Goal: Task Accomplishment & Management: Manage account settings

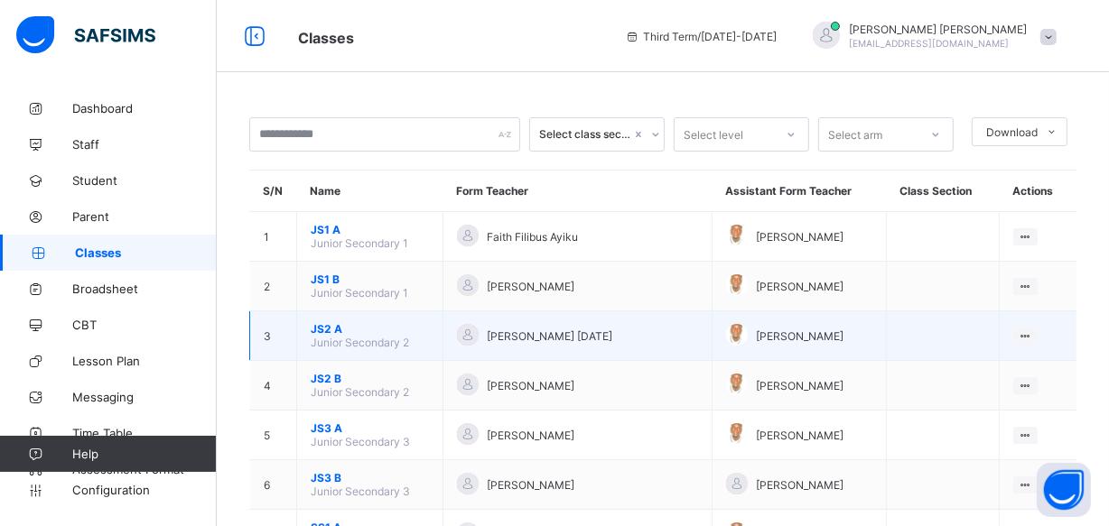
click at [339, 325] on span "JS2 A" at bounding box center [370, 329] width 118 height 14
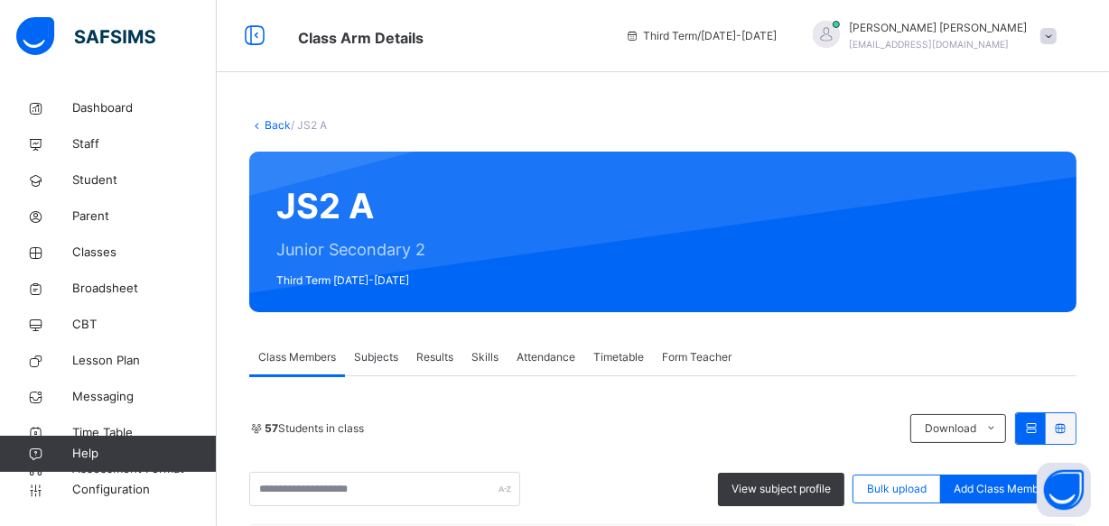
click at [432, 356] on span "Results" at bounding box center [434, 357] width 37 height 16
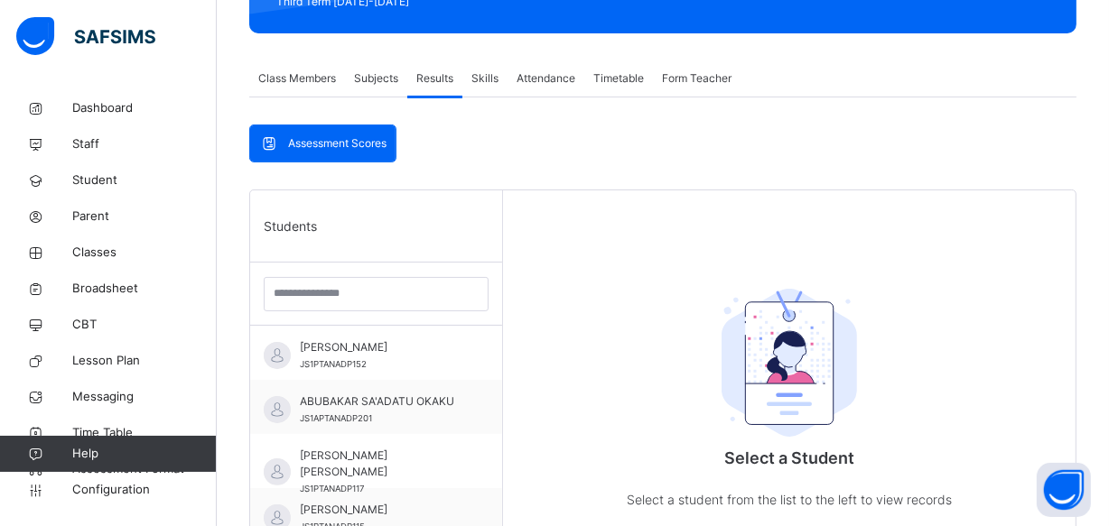
scroll to position [344, 0]
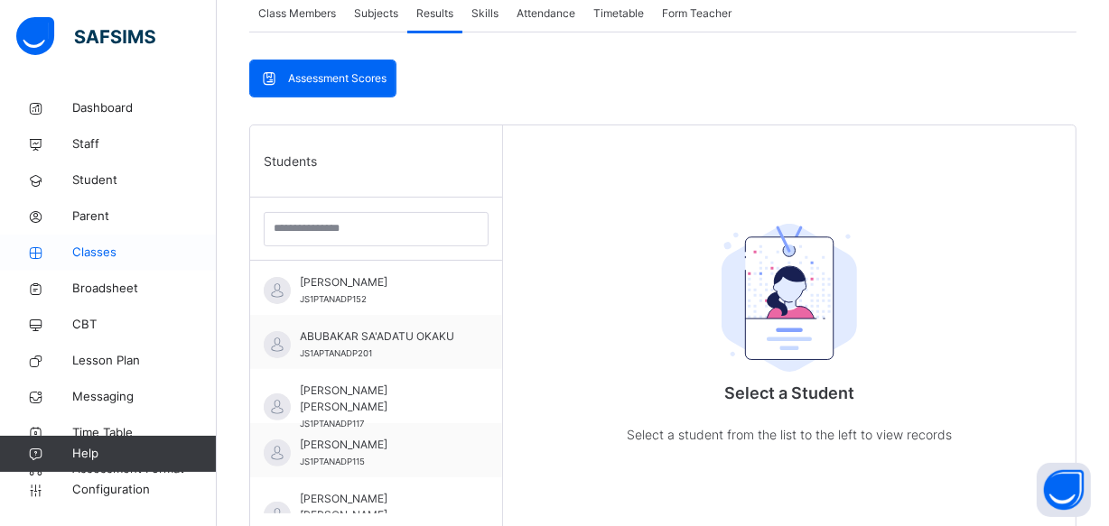
click at [79, 252] on span "Classes" at bounding box center [144, 253] width 144 height 18
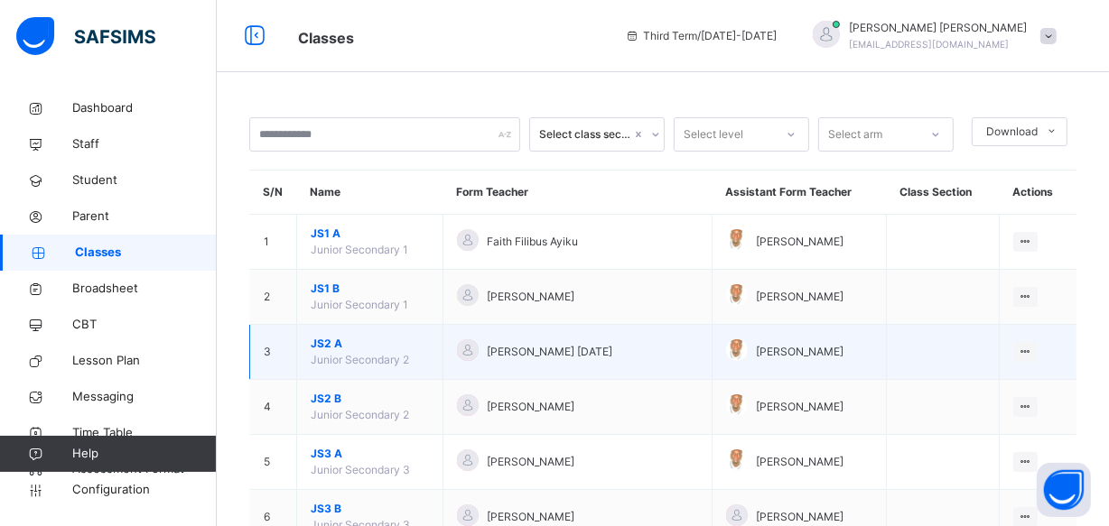
click at [333, 337] on span "JS2 A" at bounding box center [370, 344] width 118 height 16
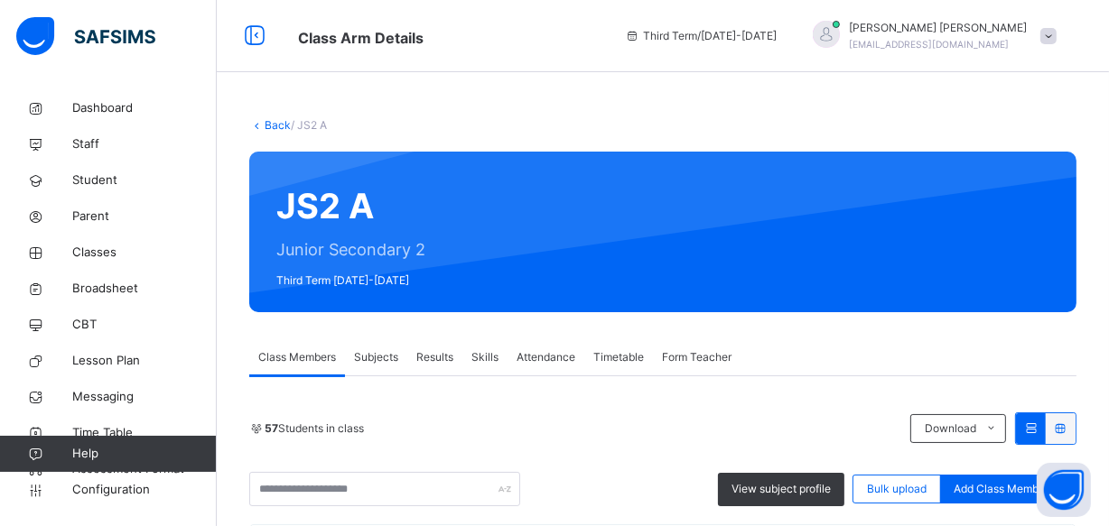
click at [376, 361] on span "Subjects" at bounding box center [376, 357] width 44 height 16
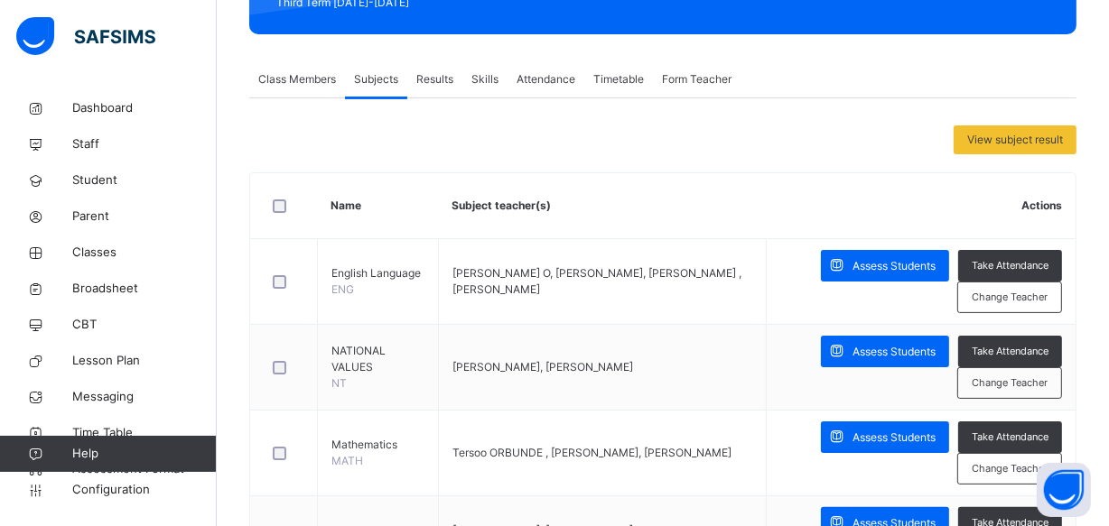
scroll to position [181, 0]
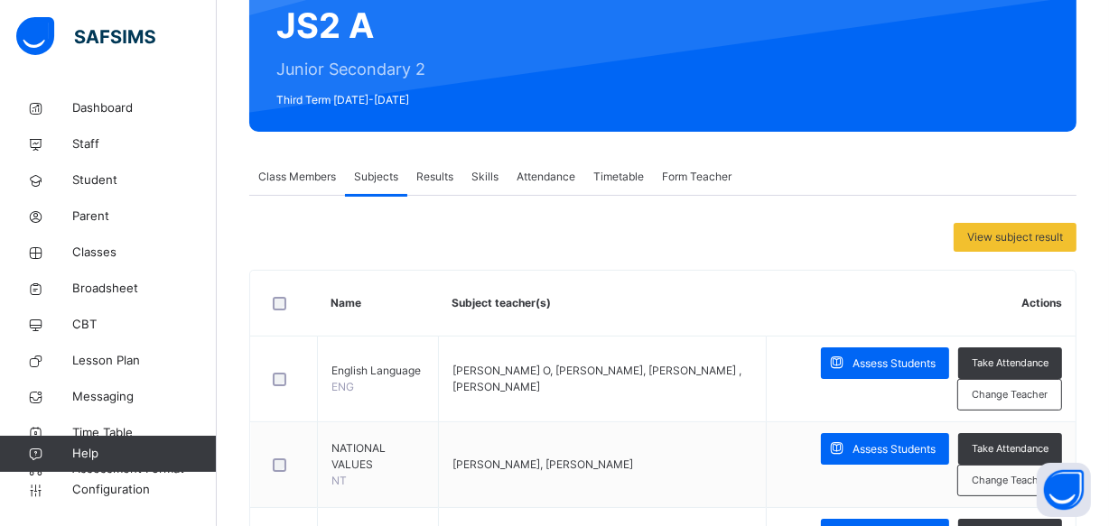
click at [427, 172] on span "Results" at bounding box center [434, 177] width 37 height 16
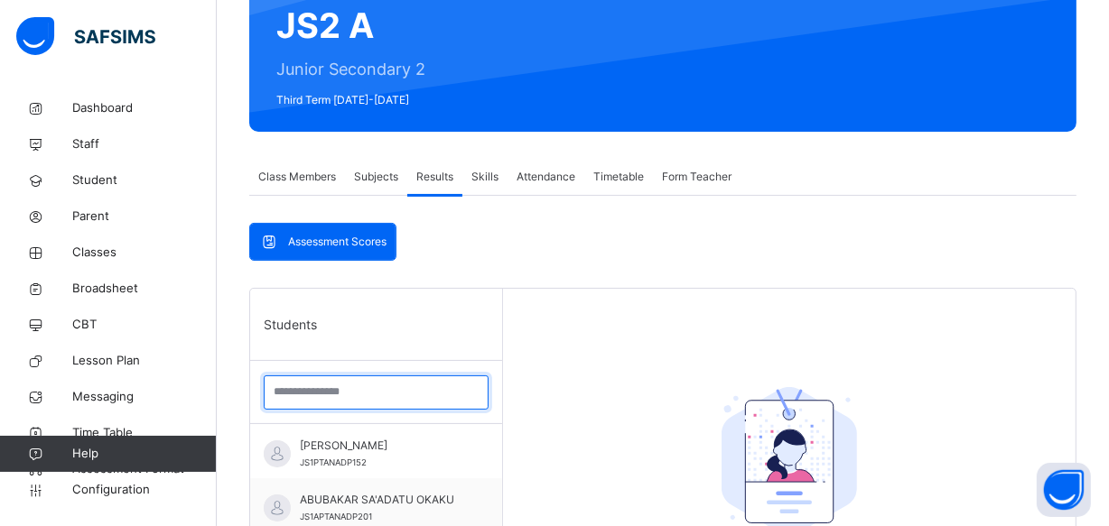
click at [279, 396] on input "search" at bounding box center [376, 393] width 225 height 34
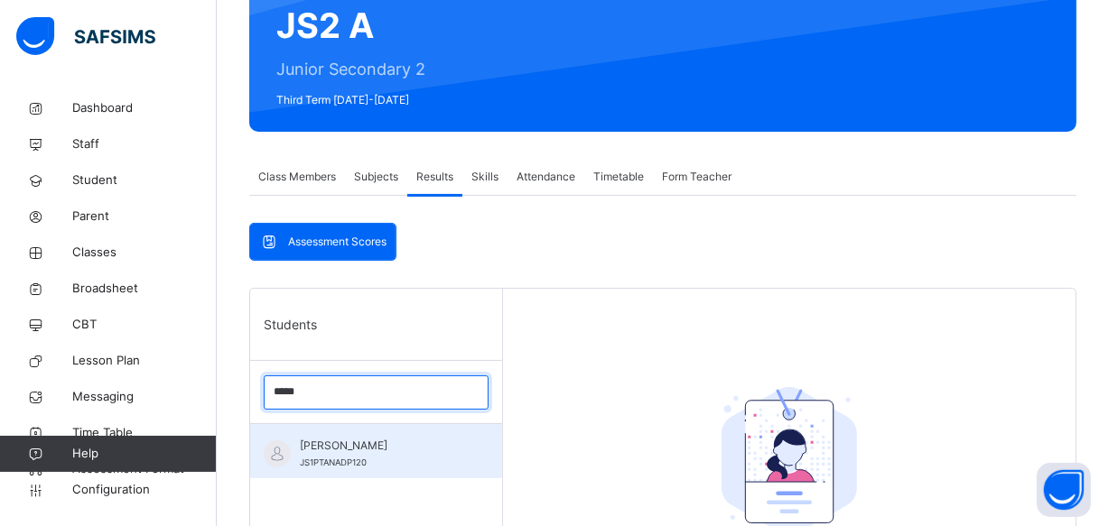
type input "*****"
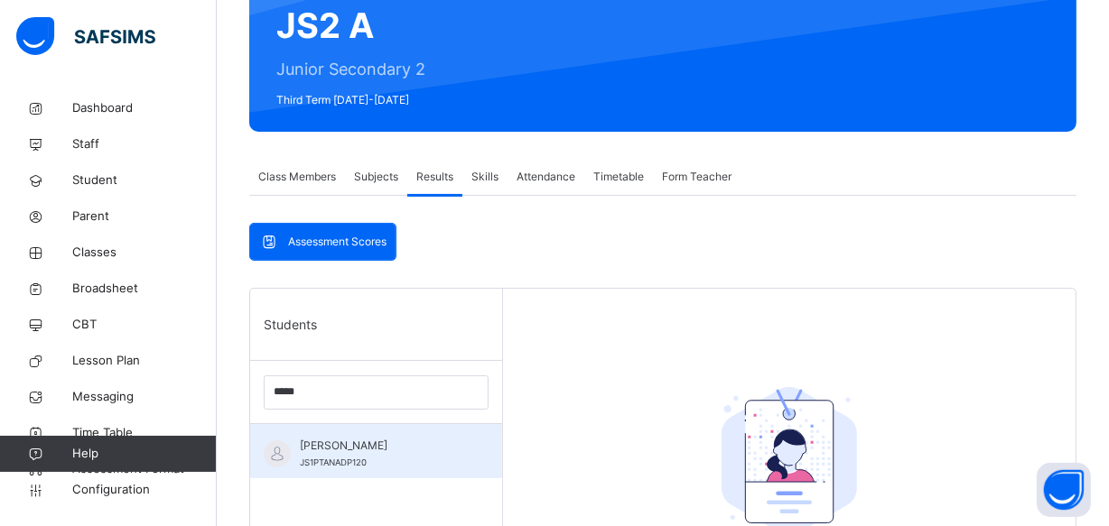
click at [348, 450] on span "[PERSON_NAME]" at bounding box center [381, 446] width 162 height 16
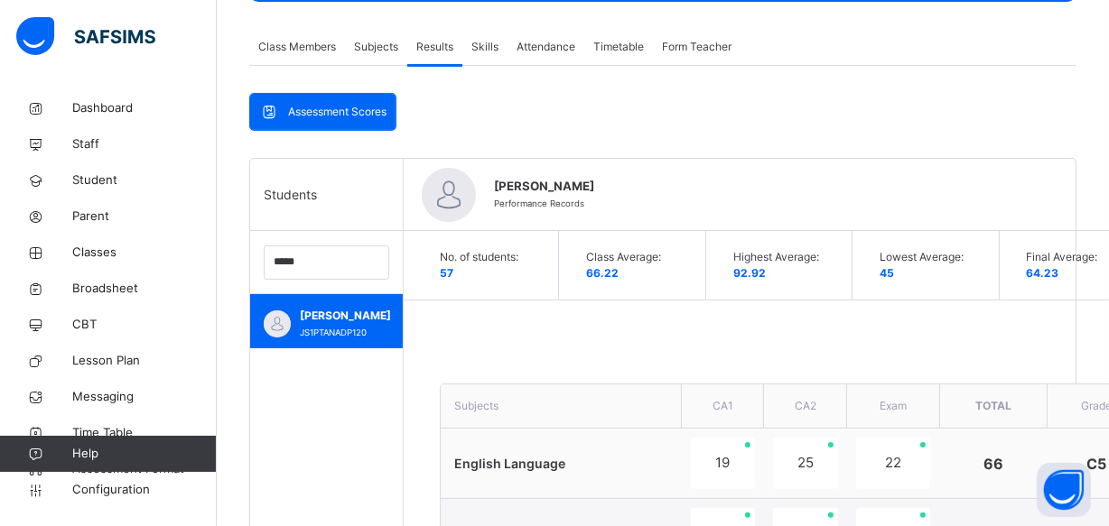
scroll to position [228, 0]
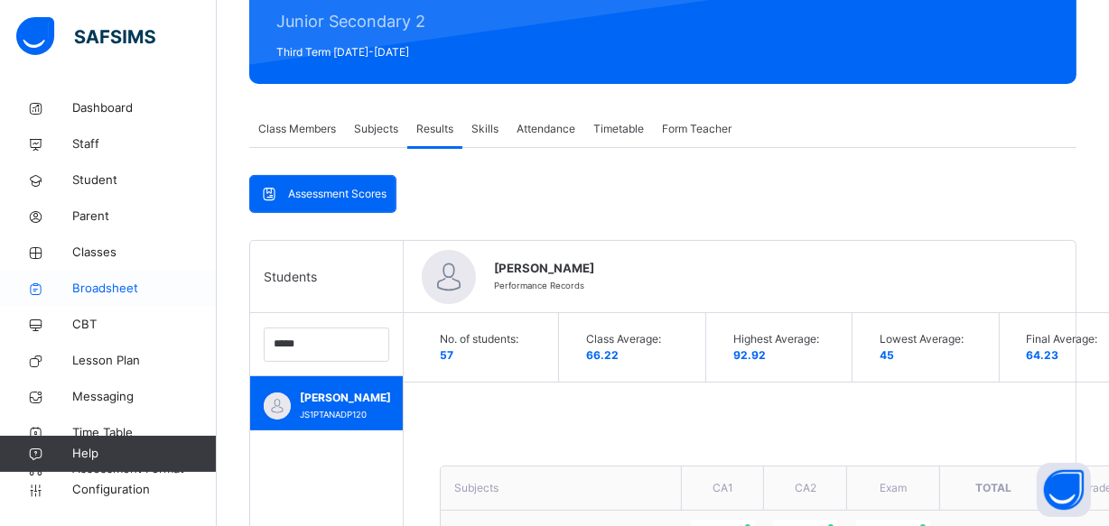
click at [114, 282] on span "Broadsheet" at bounding box center [144, 289] width 144 height 18
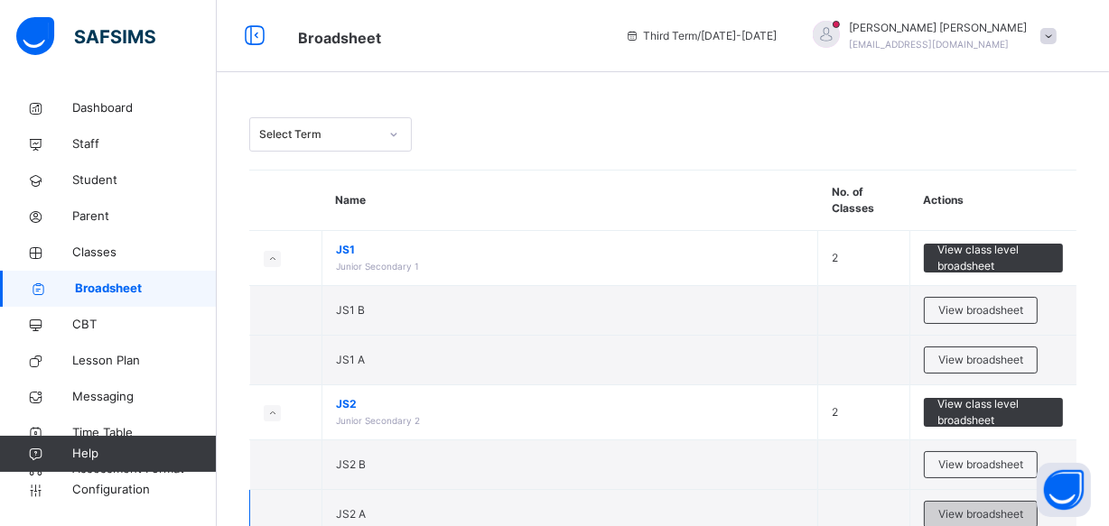
click at [948, 512] on span "View broadsheet" at bounding box center [980, 514] width 85 height 16
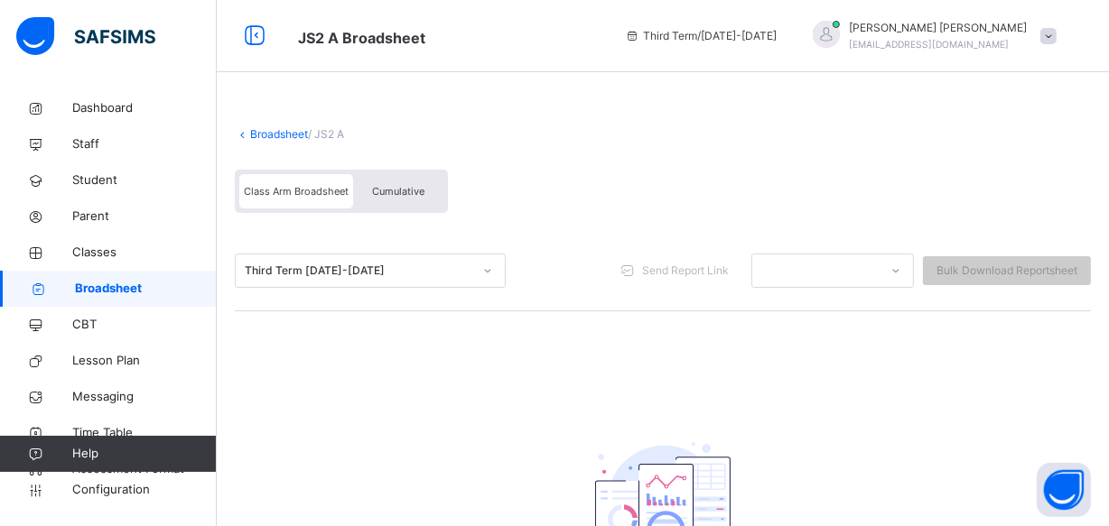
click at [401, 186] on span "Cumulative" at bounding box center [398, 191] width 52 height 13
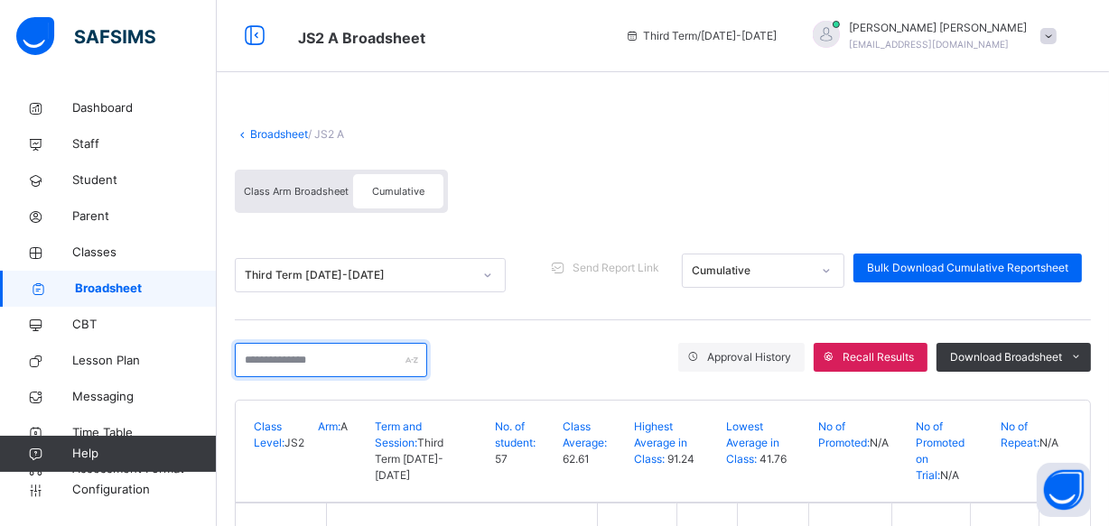
click at [245, 360] on input "text" at bounding box center [331, 360] width 192 height 34
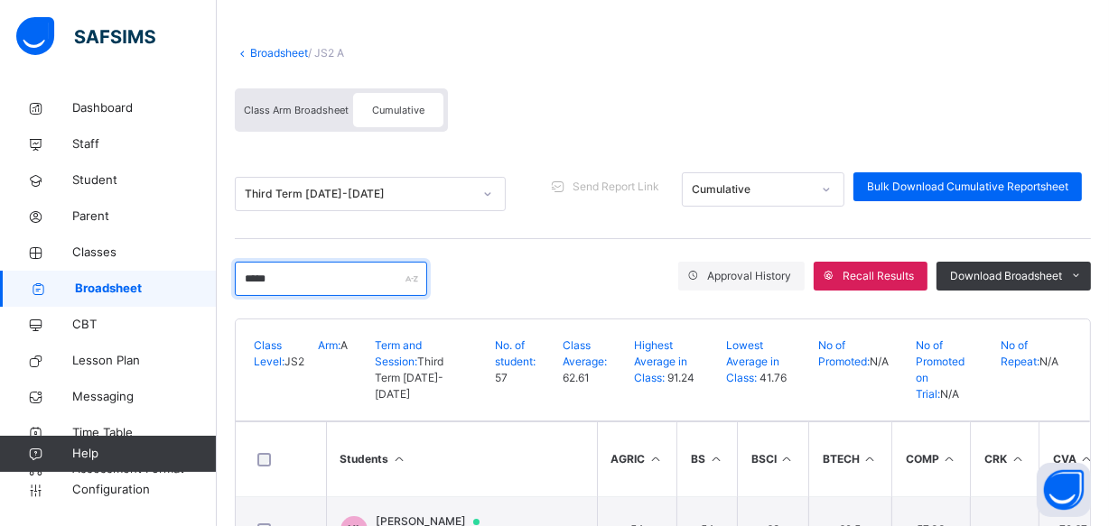
scroll to position [144, 0]
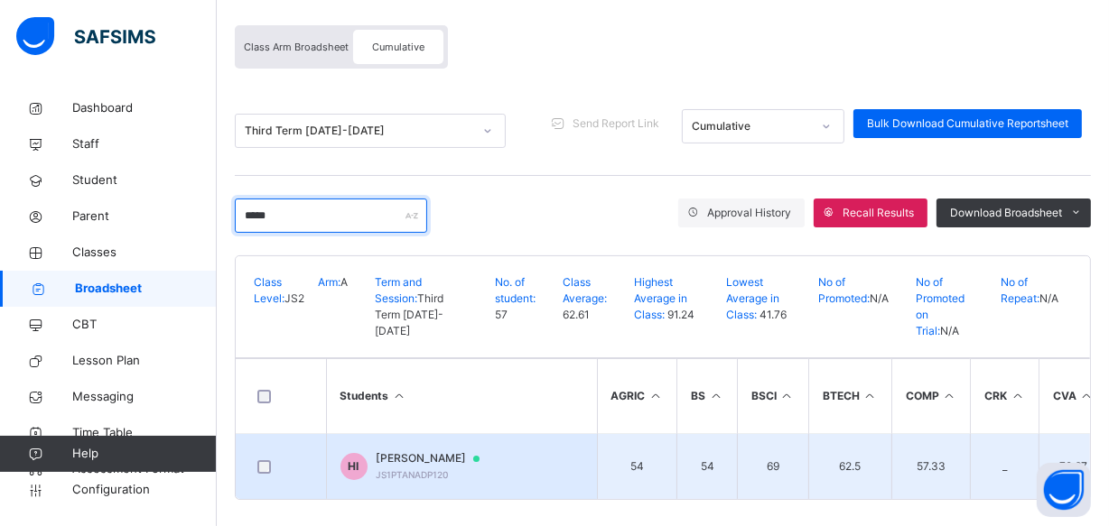
type input "*****"
click at [422, 450] on span "[PERSON_NAME]" at bounding box center [436, 458] width 120 height 16
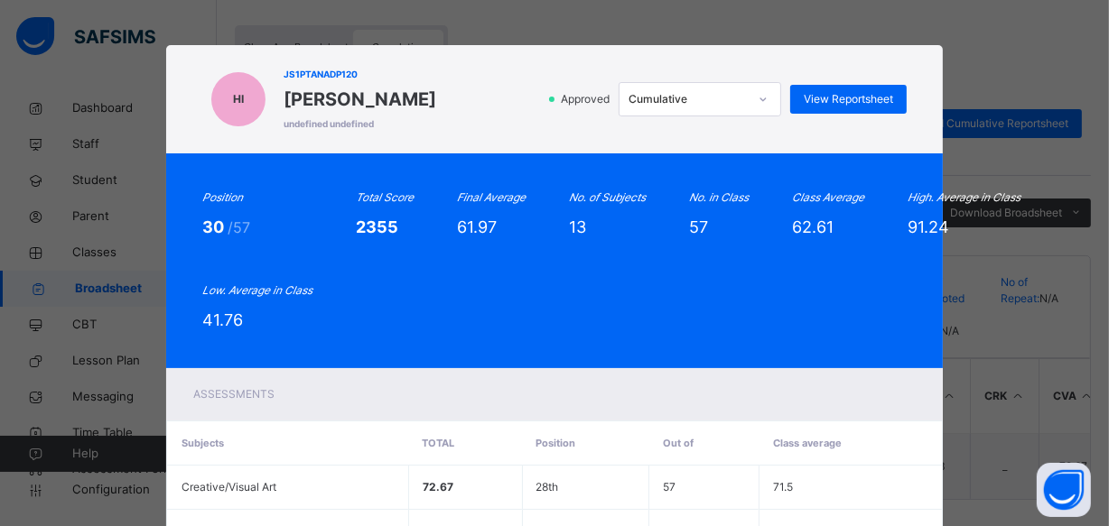
click at [824, 346] on div "Position 30 /57 Total Score 2355 Final Average 61.97 No. of Subjects 13 No. in …" at bounding box center [554, 260] width 776 height 215
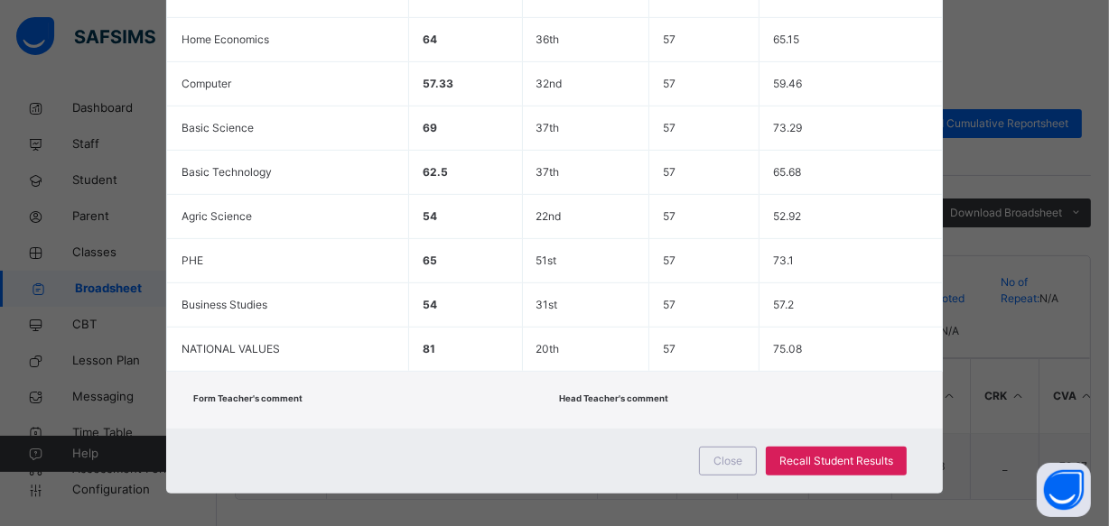
scroll to position [680, 0]
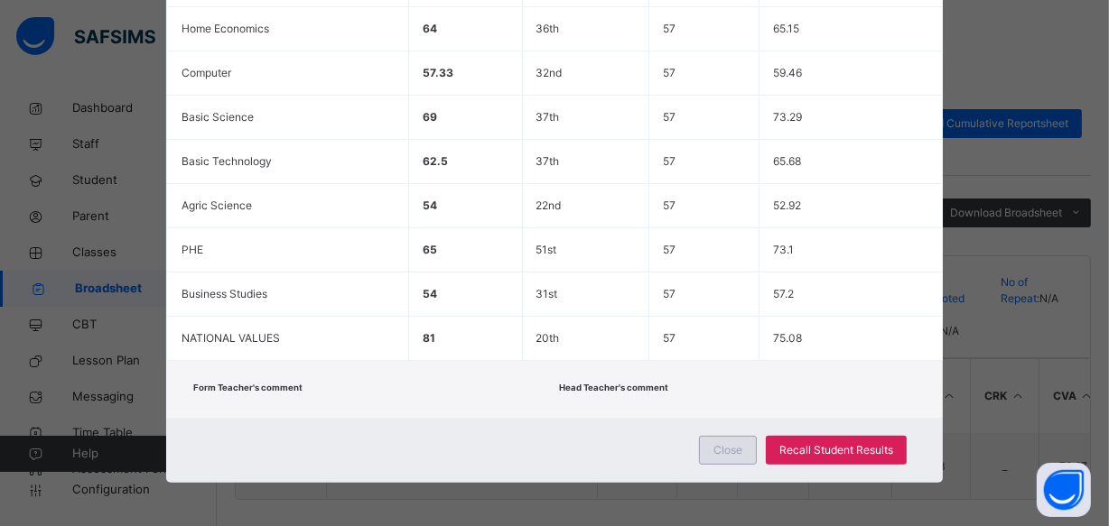
click at [727, 450] on span "Close" at bounding box center [727, 450] width 29 height 16
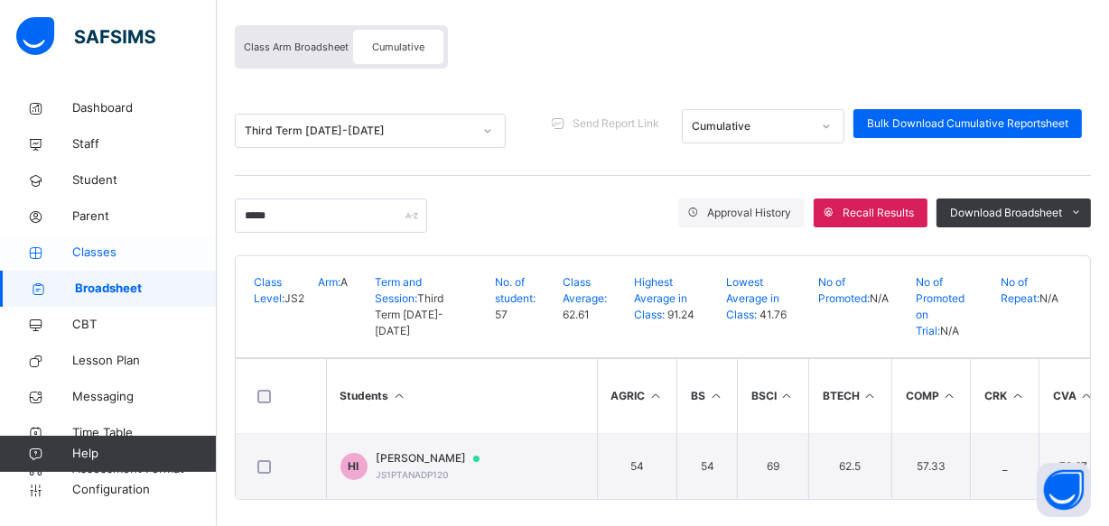
click at [97, 251] on span "Classes" at bounding box center [144, 253] width 144 height 18
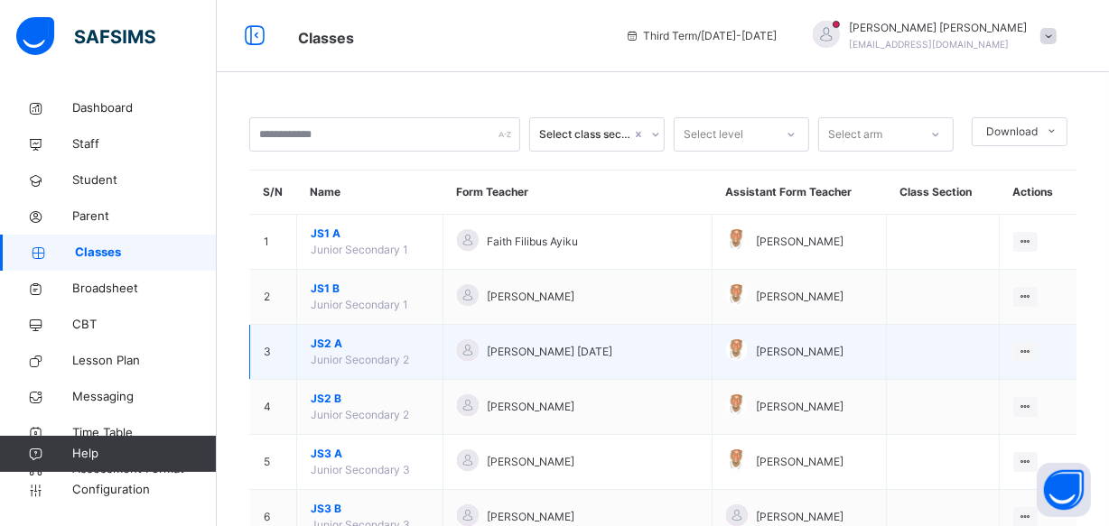
click at [343, 339] on span "JS2 A" at bounding box center [370, 344] width 118 height 16
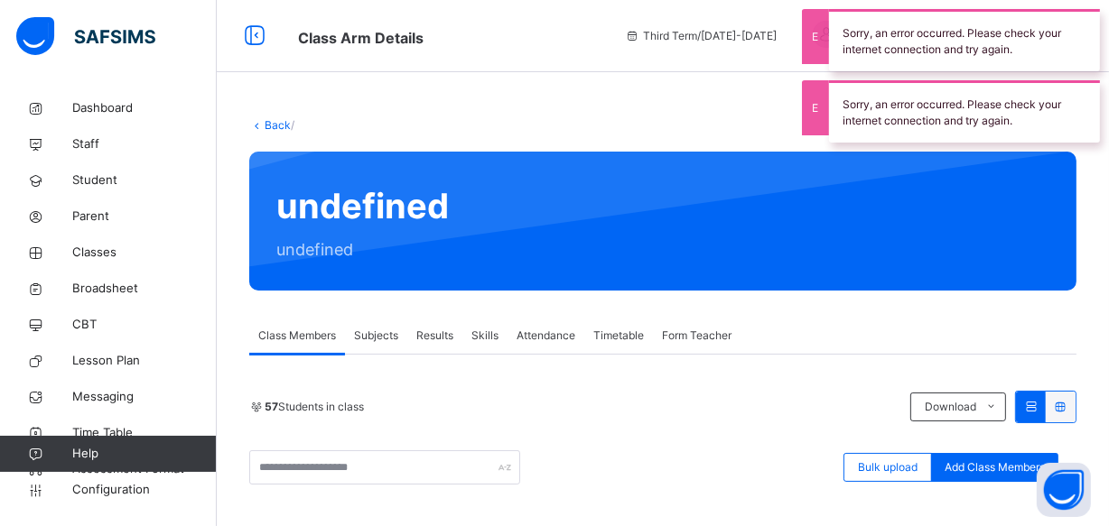
click at [378, 336] on span "Subjects" at bounding box center [376, 336] width 44 height 16
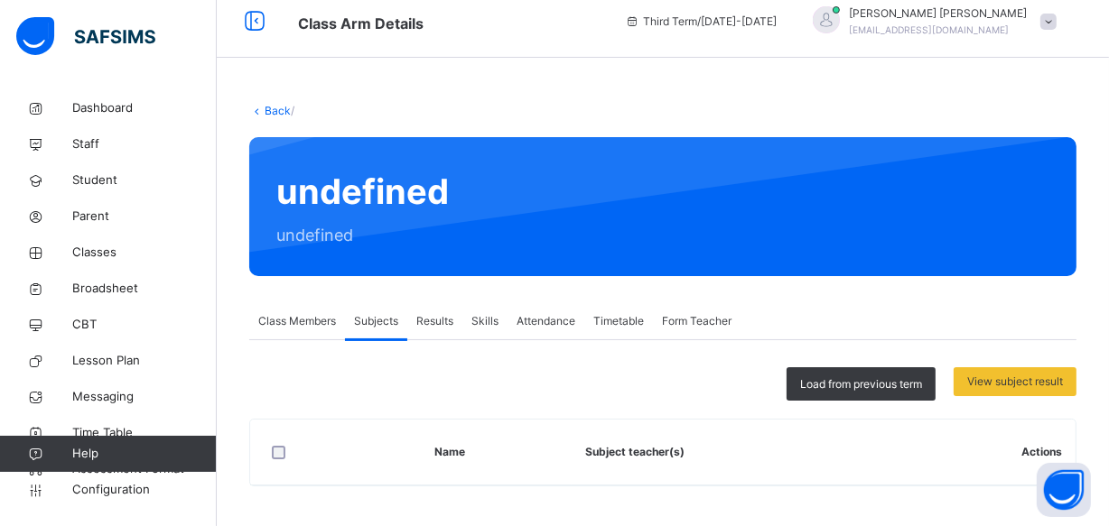
scroll to position [19, 0]
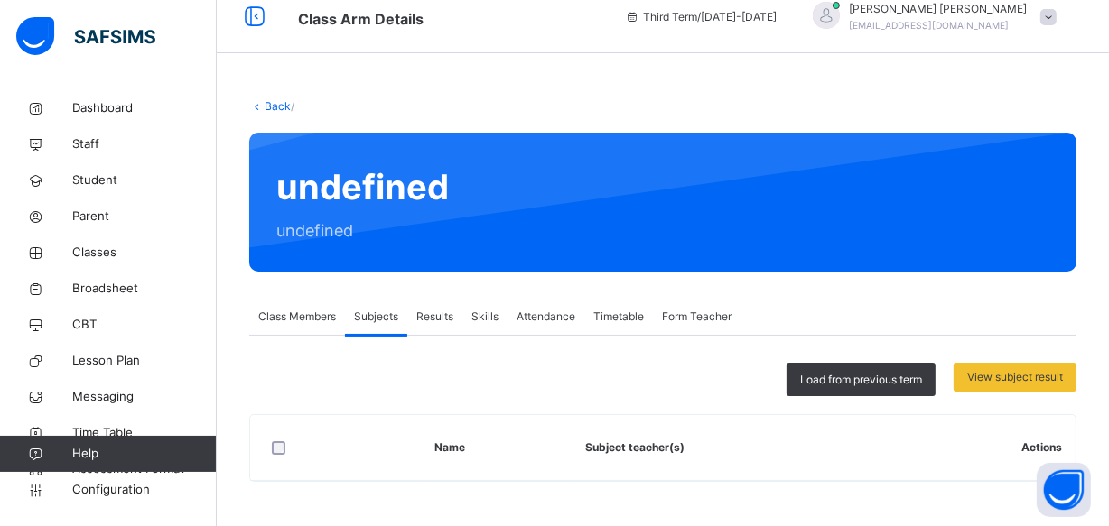
click at [434, 315] on span "Results" at bounding box center [434, 317] width 37 height 16
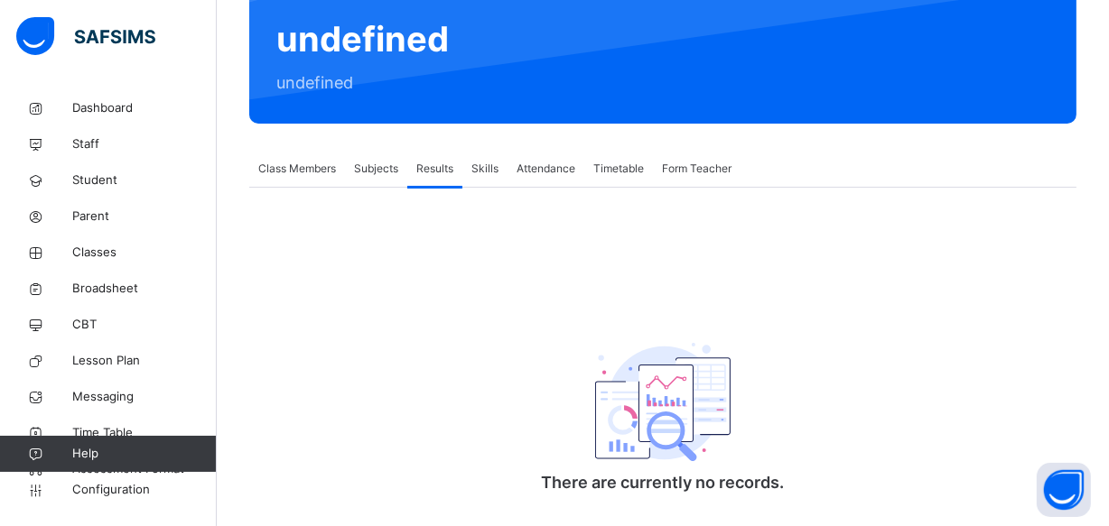
scroll to position [209, 0]
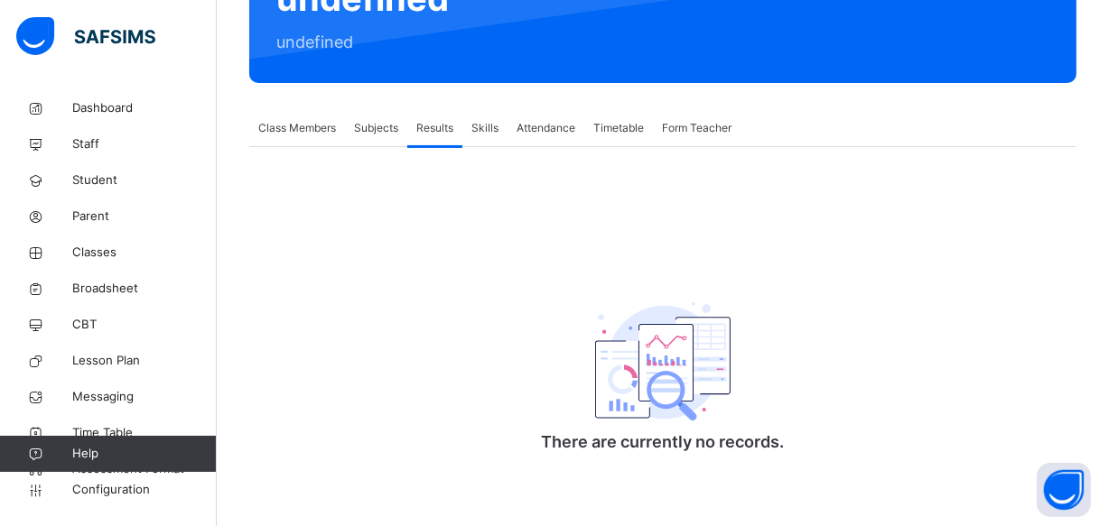
click at [441, 122] on span "Results" at bounding box center [434, 128] width 37 height 16
click at [385, 125] on span "Subjects" at bounding box center [376, 128] width 44 height 16
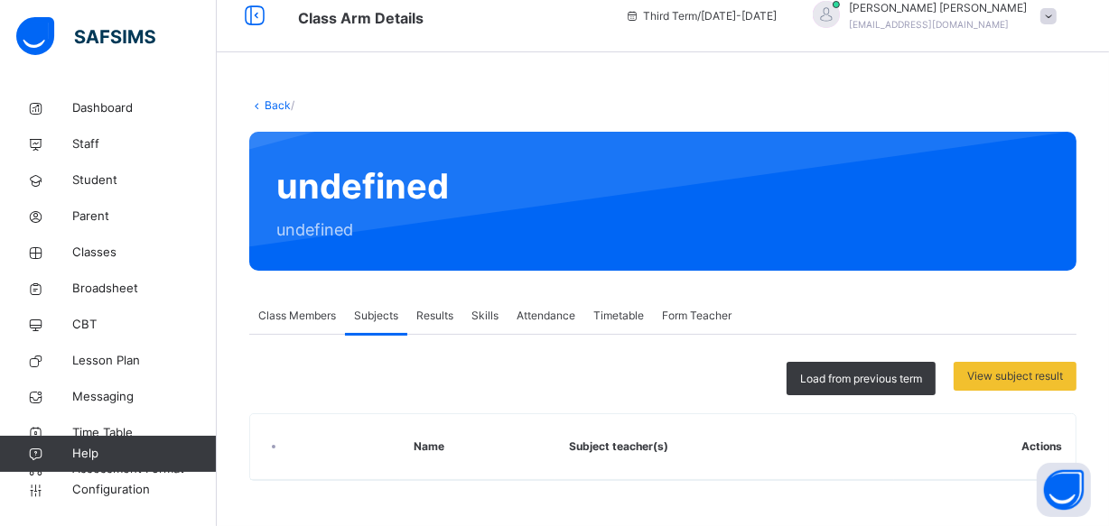
scroll to position [19, 0]
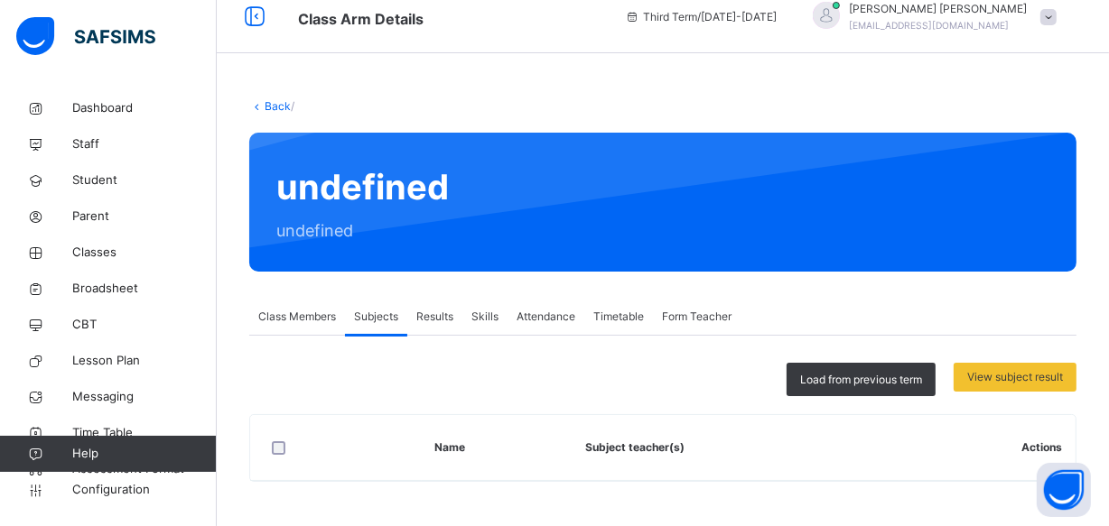
click at [428, 317] on span "Results" at bounding box center [434, 317] width 37 height 16
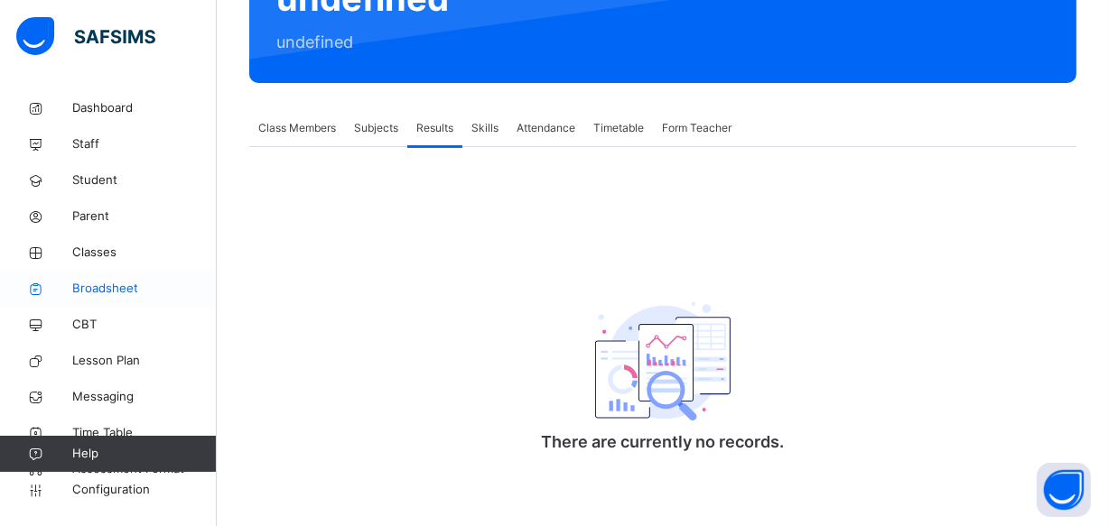
click at [126, 283] on span "Broadsheet" at bounding box center [144, 289] width 144 height 18
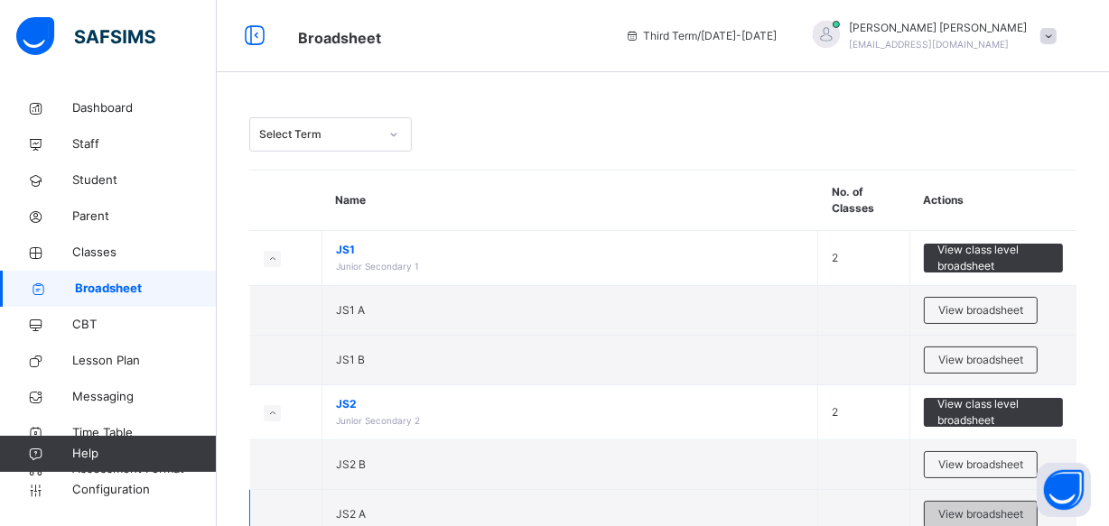
click at [980, 506] on span "View broadsheet" at bounding box center [980, 514] width 85 height 16
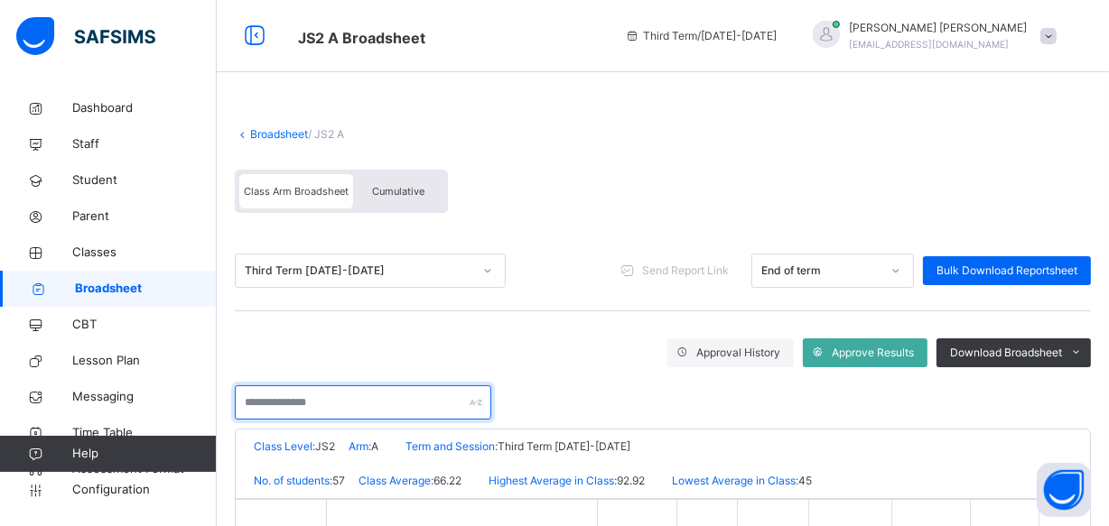
click at [254, 407] on input "text" at bounding box center [363, 402] width 256 height 34
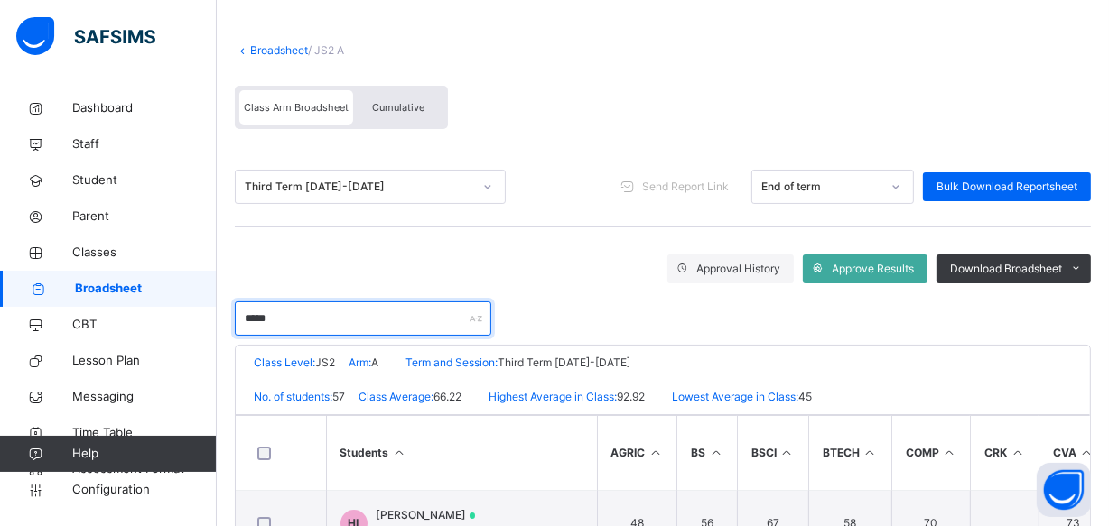
scroll to position [156, 0]
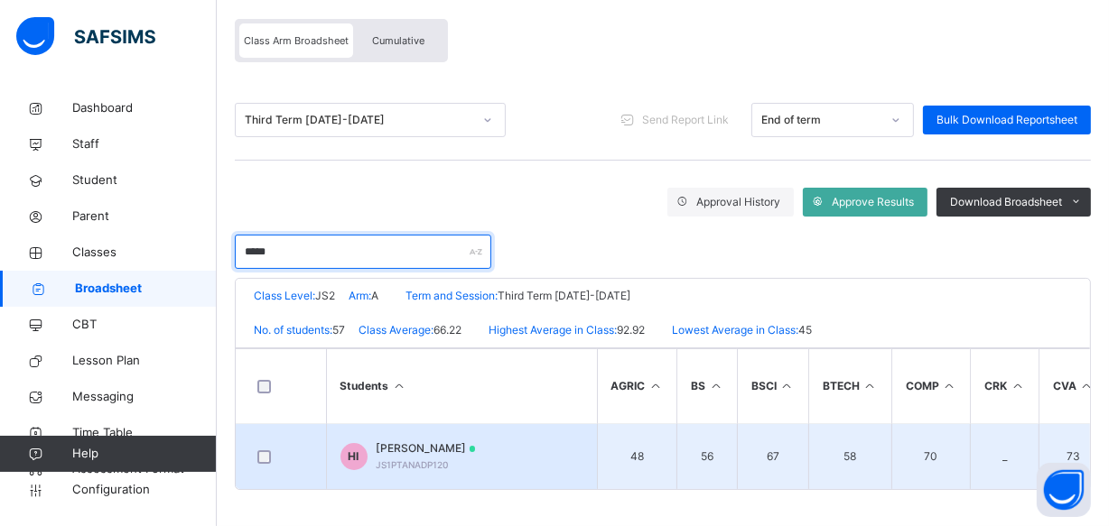
type input "*****"
click at [398, 441] on span "[PERSON_NAME]" at bounding box center [425, 449] width 99 height 16
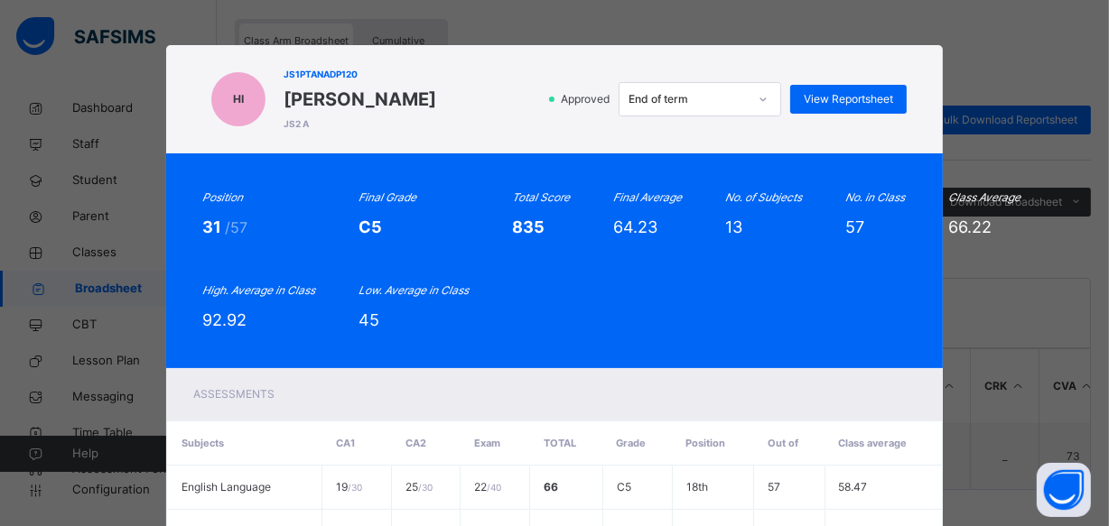
click at [671, 287] on div "Position 31 /57 Final Grade C5 Total Score 835 Final Average 64.23 No. of Subje…" at bounding box center [554, 261] width 704 height 143
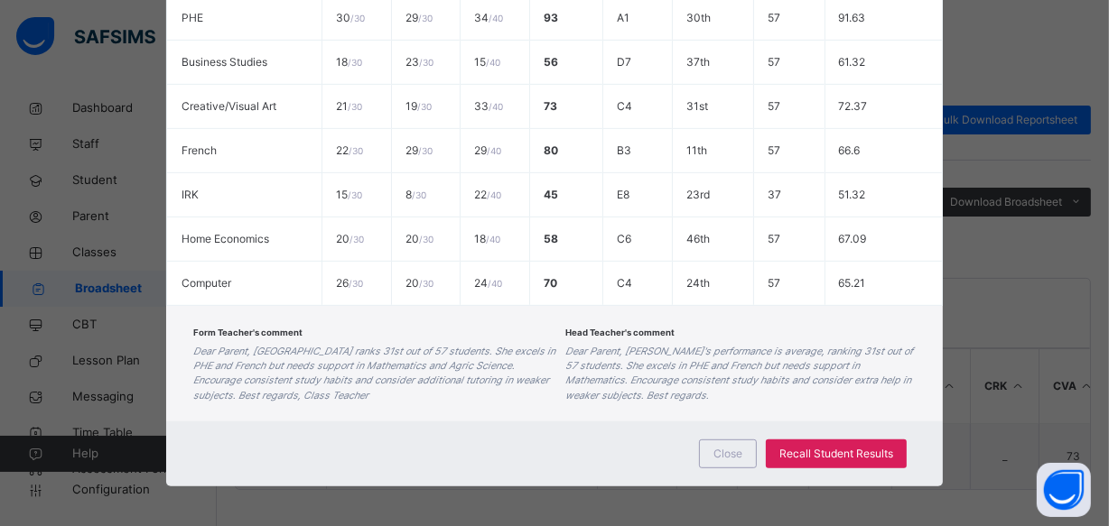
scroll to position [738, 0]
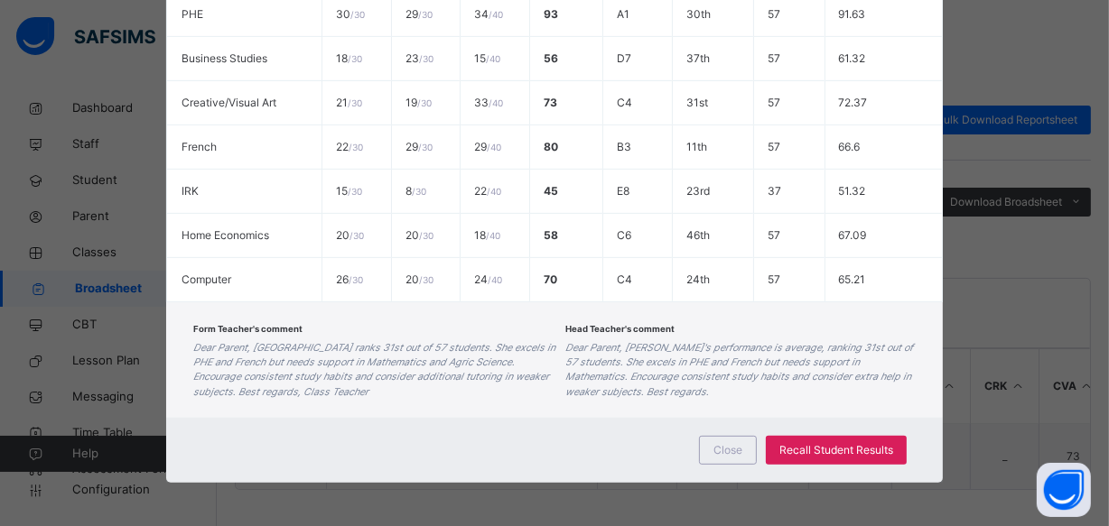
click at [330, 370] on icon "Dear Parent, [GEOGRAPHIC_DATA] ranks 31st out of 57 students. She excels in PHE…" at bounding box center [374, 370] width 362 height 56
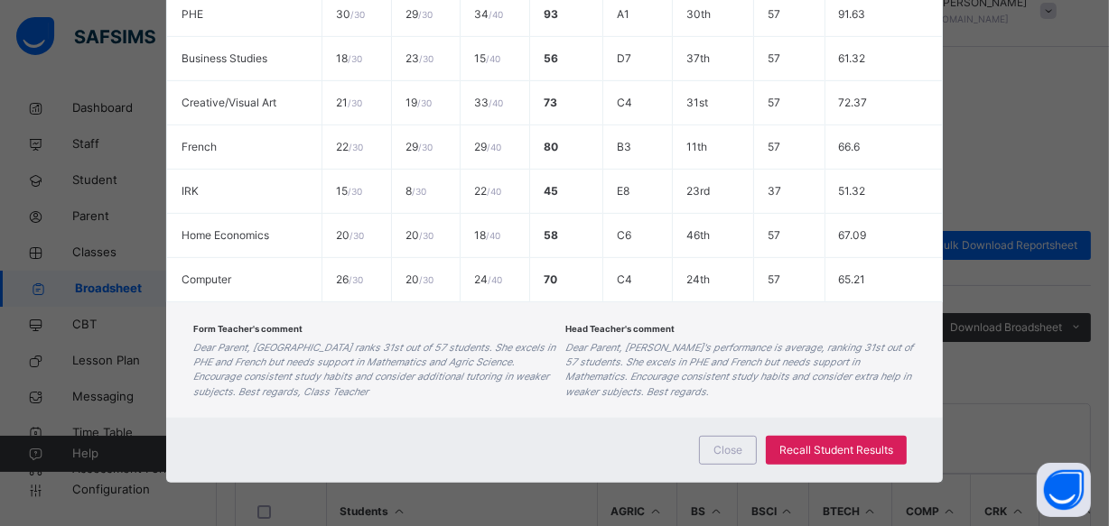
scroll to position [0, 0]
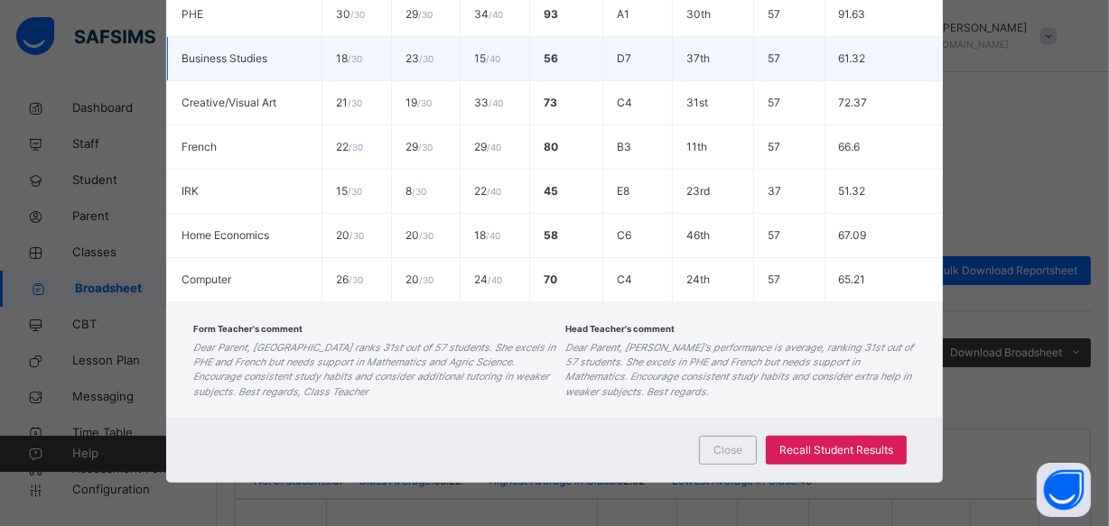
click at [717, 54] on td "37th" at bounding box center [712, 59] width 81 height 44
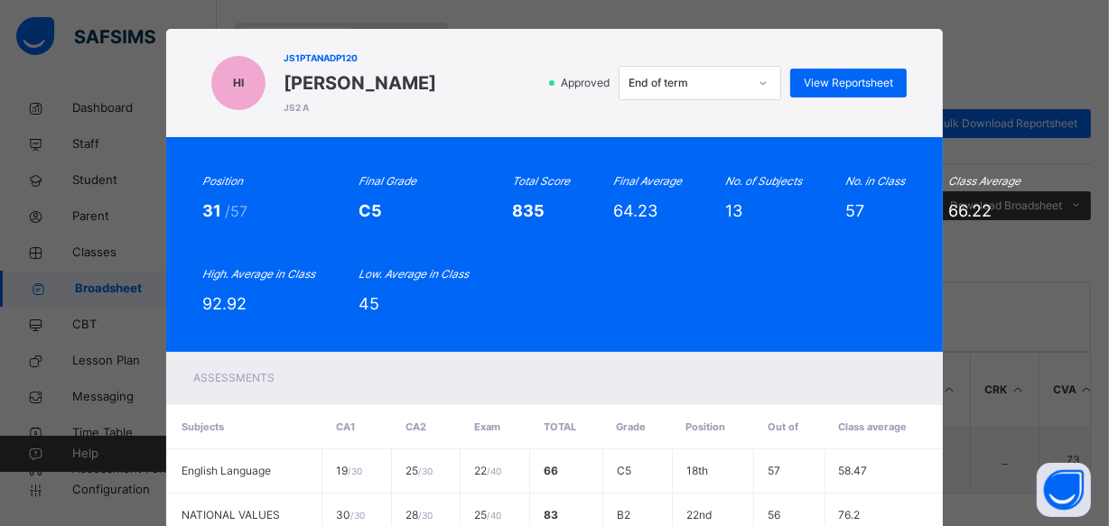
scroll to position [156, 0]
click at [729, 301] on div "Position 31 /57 Final Grade C5 Total Score 835 Final Average 64.23 No. of Subje…" at bounding box center [554, 244] width 704 height 143
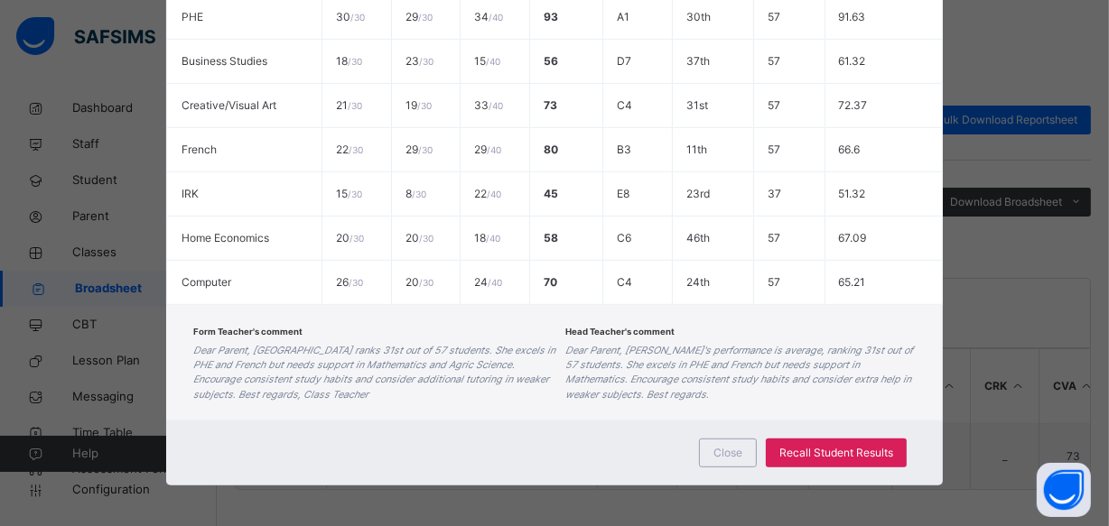
scroll to position [738, 0]
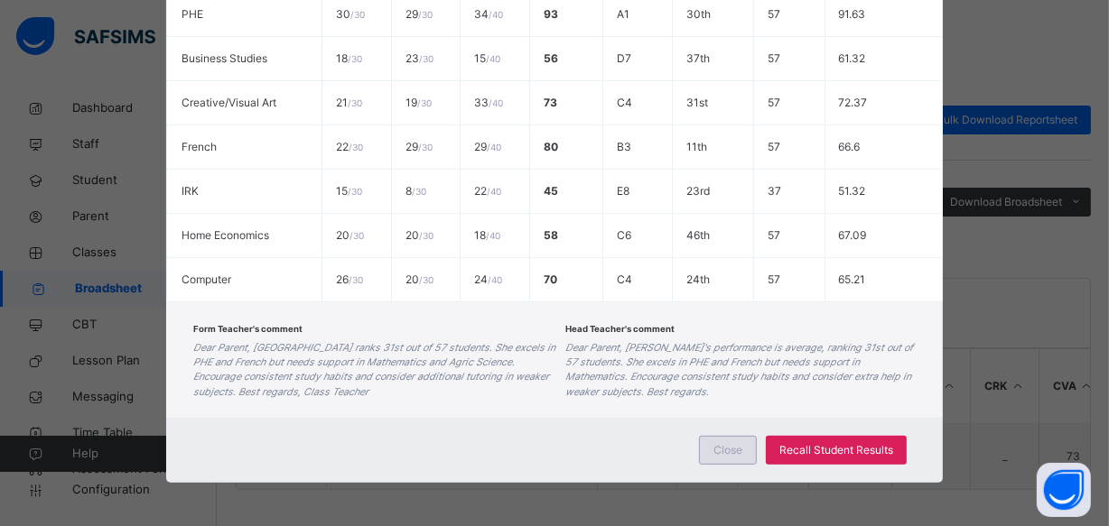
click at [728, 447] on span "Close" at bounding box center [727, 450] width 29 height 16
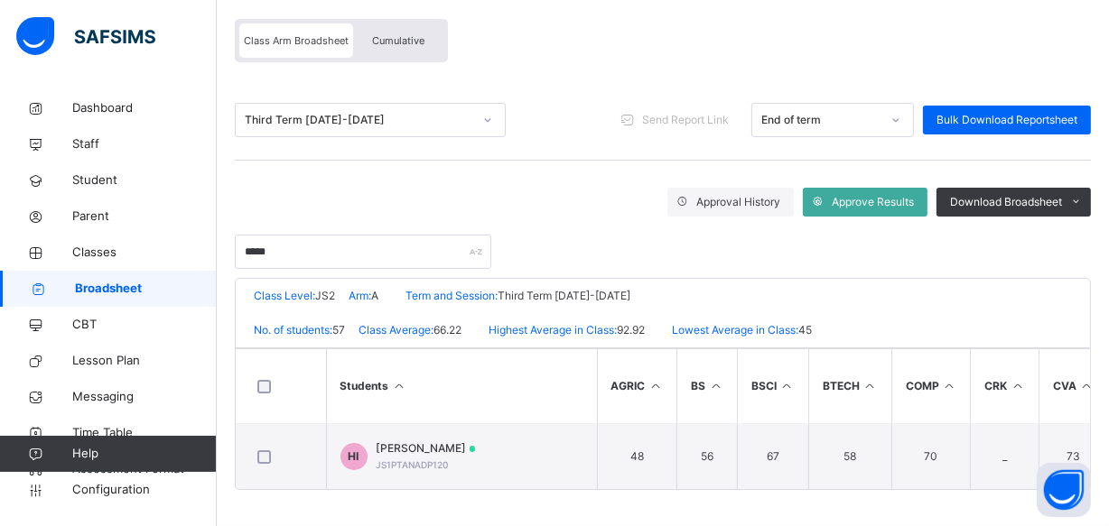
click at [391, 36] on span "Cumulative" at bounding box center [398, 40] width 52 height 13
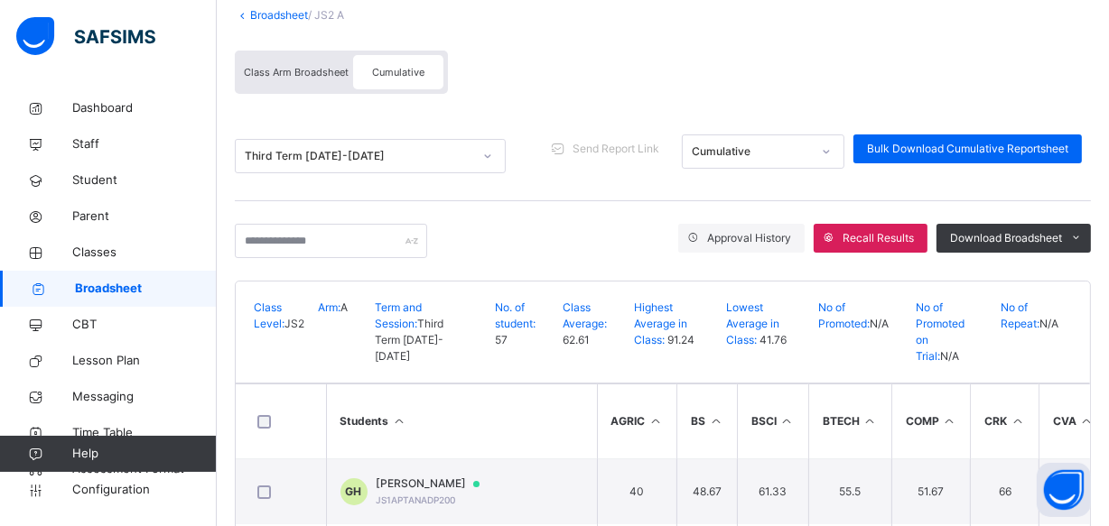
scroll to position [0, 0]
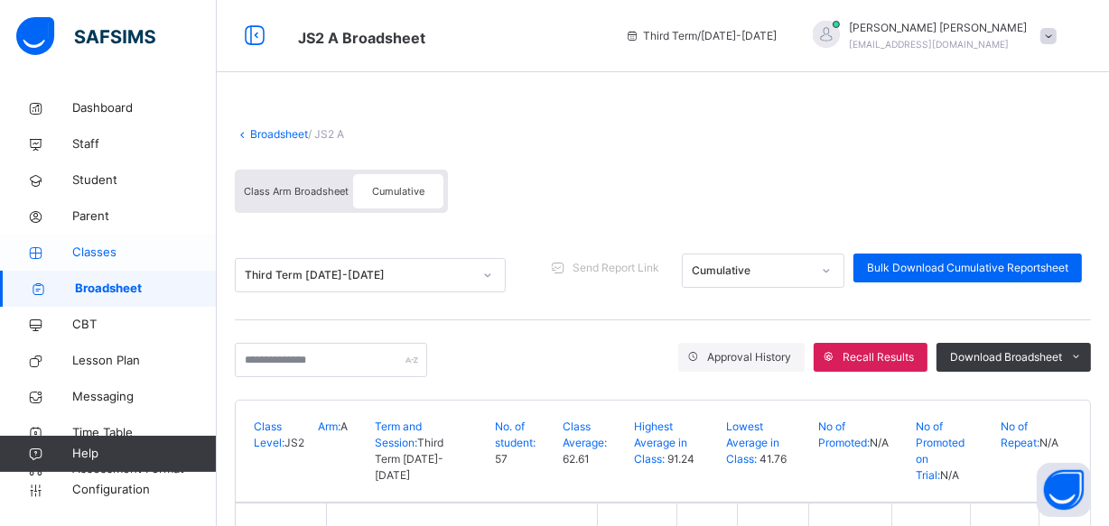
click at [85, 255] on span "Classes" at bounding box center [144, 253] width 144 height 18
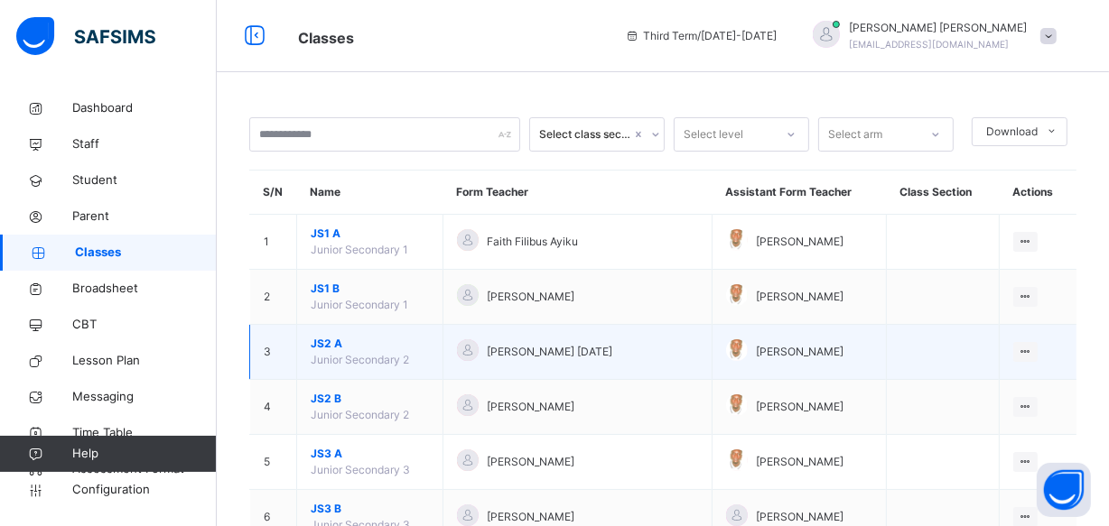
click at [334, 343] on span "JS2 A" at bounding box center [370, 344] width 118 height 16
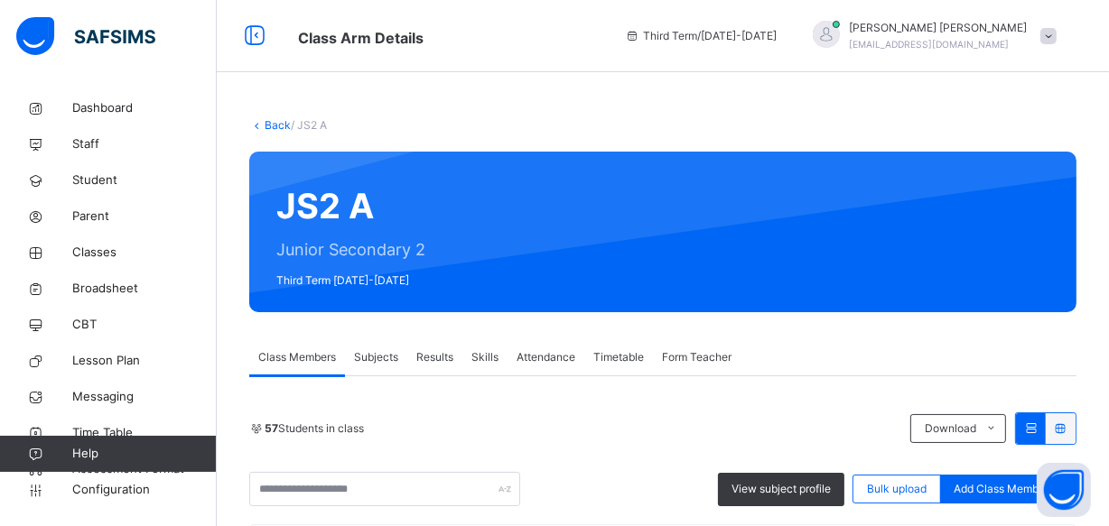
click at [425, 360] on span "Results" at bounding box center [434, 357] width 37 height 16
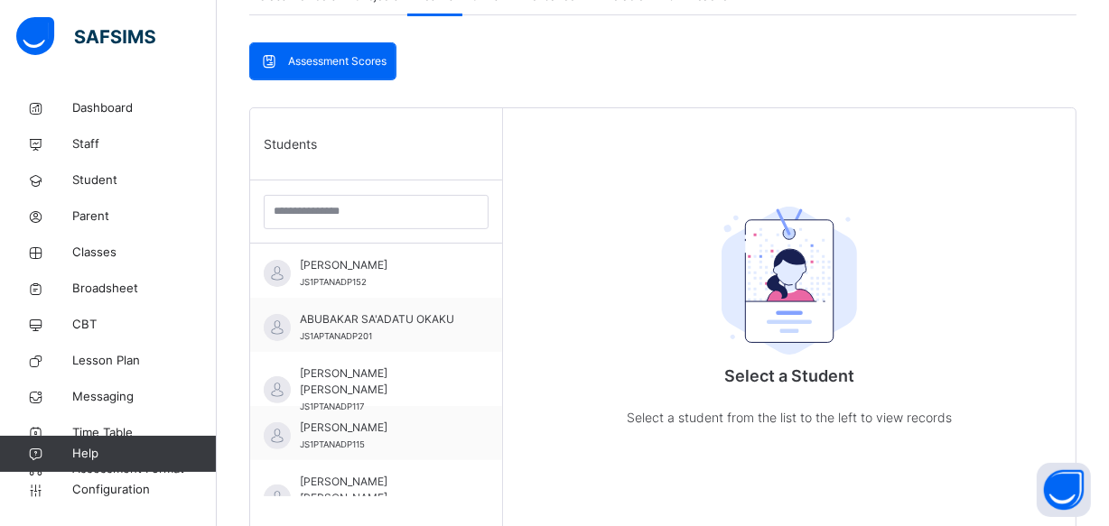
scroll to position [395, 0]
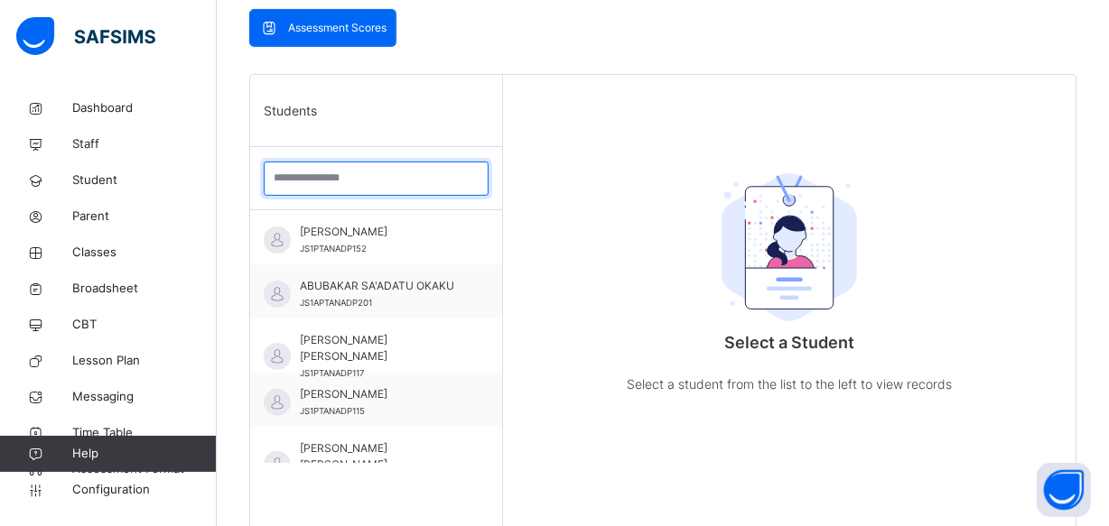
click at [274, 180] on input "search" at bounding box center [376, 179] width 225 height 34
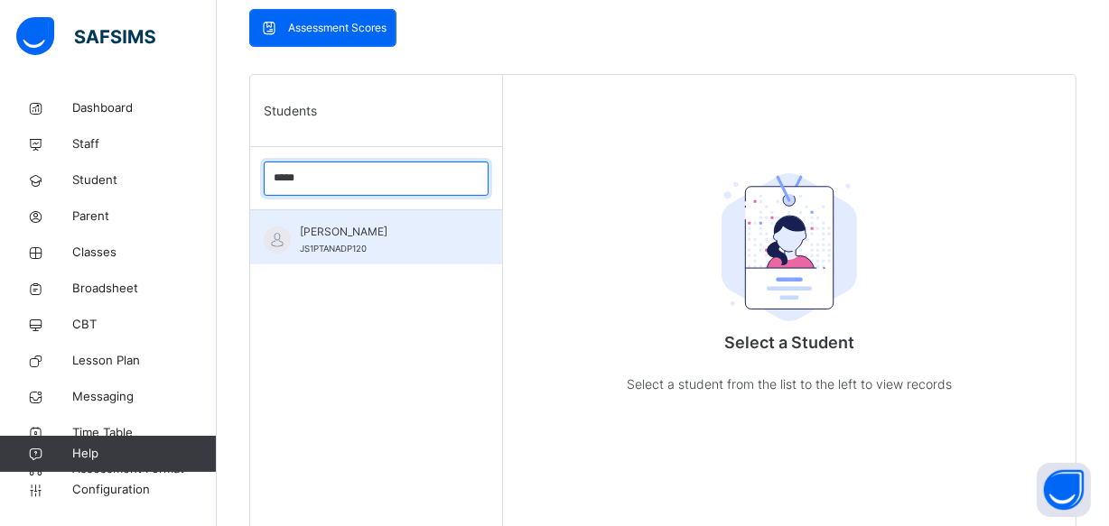
type input "*****"
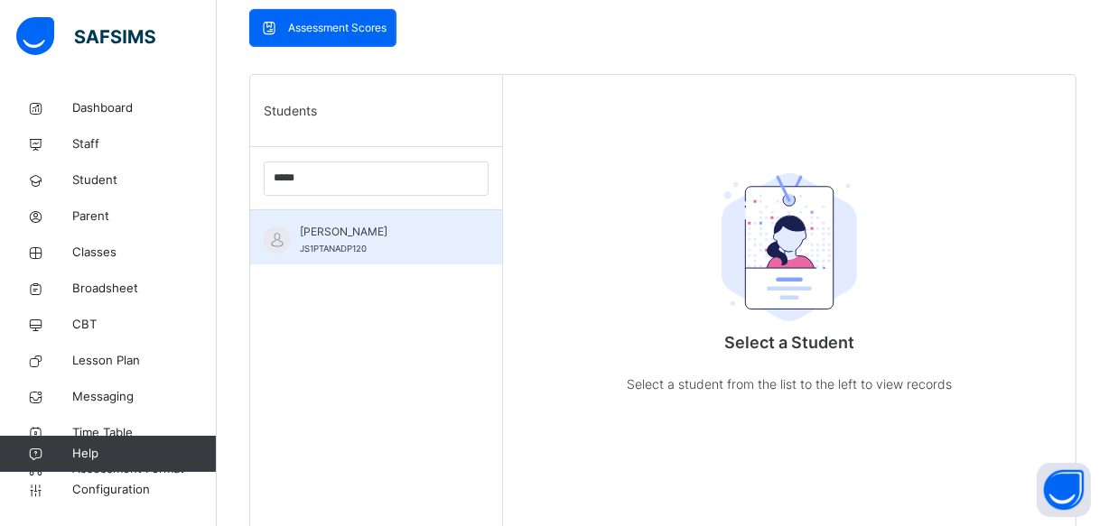
click at [339, 249] on span "JS1PTANADP120" at bounding box center [333, 249] width 67 height 10
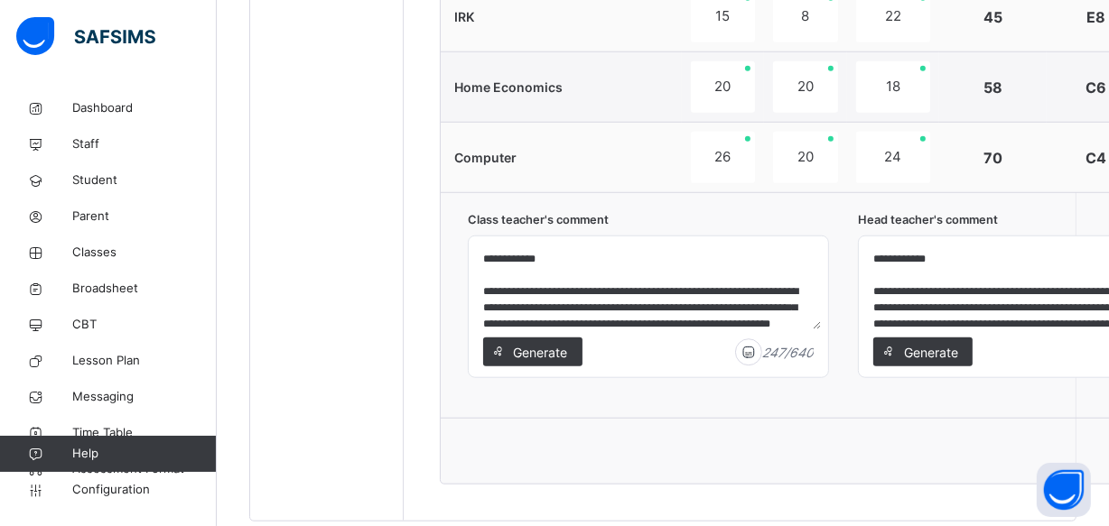
scroll to position [1509, 0]
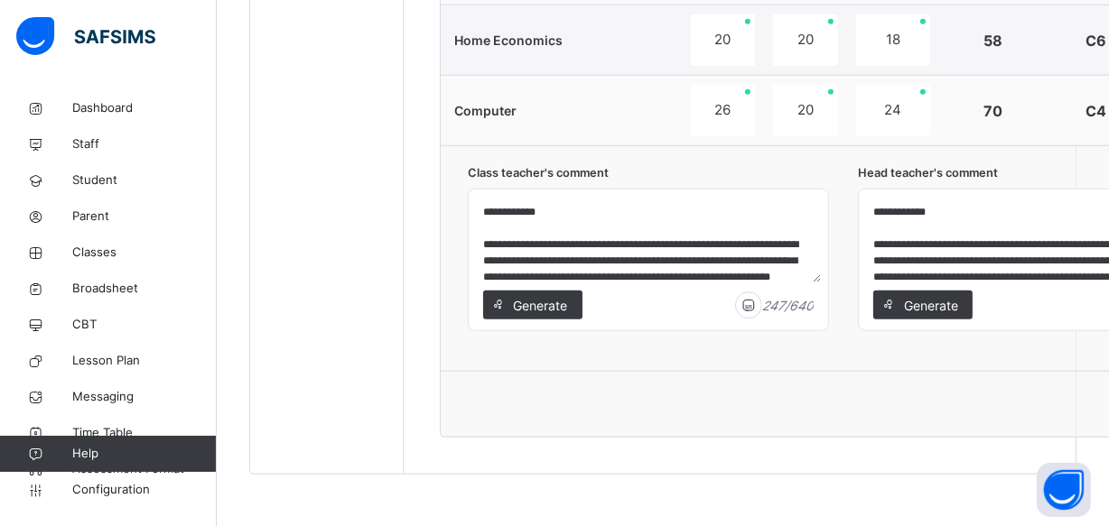
click at [566, 244] on textarea "**********" at bounding box center [648, 240] width 345 height 86
drag, startPoint x: 566, startPoint y: 244, endPoint x: 587, endPoint y: 244, distance: 20.8
click at [587, 244] on textarea "**********" at bounding box center [648, 240] width 345 height 86
click at [670, 243] on textarea "**********" at bounding box center [648, 240] width 345 height 86
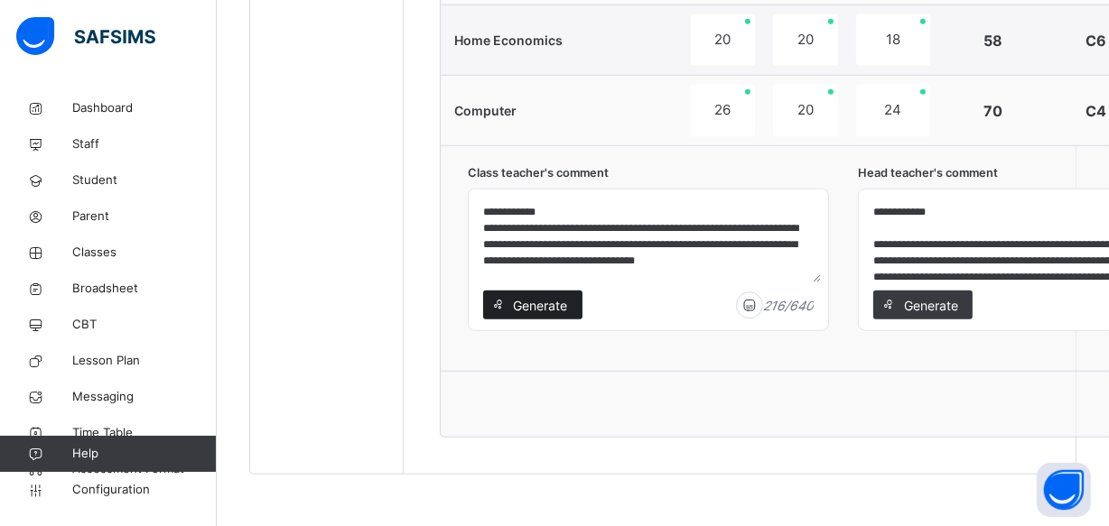
click at [531, 301] on span "Generate" at bounding box center [540, 305] width 57 height 19
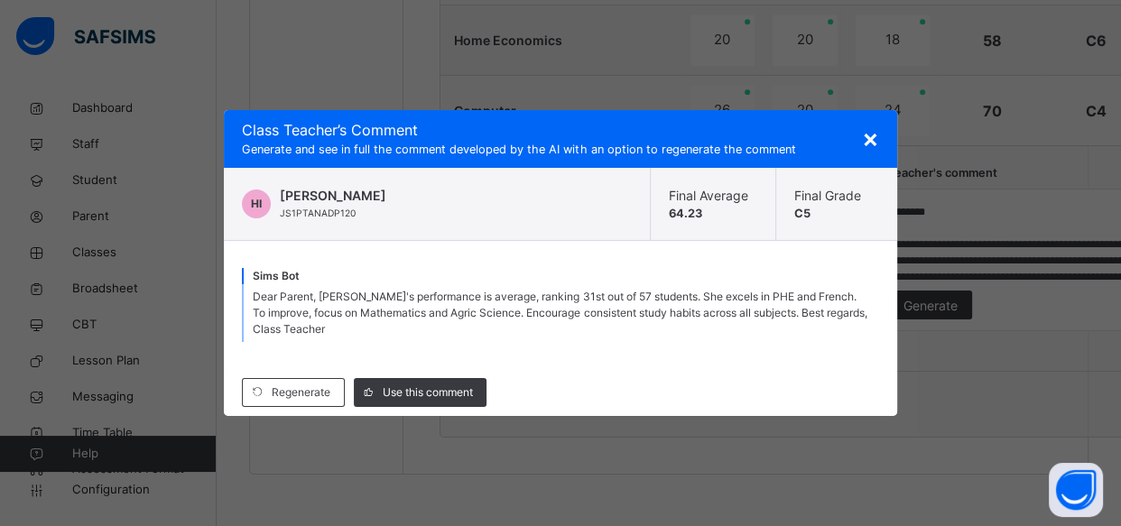
click at [546, 297] on span "Dear Parent, [PERSON_NAME]'s performance is average, ranking 31st out of 57 stu…" at bounding box center [560, 313] width 614 height 46
click at [422, 392] on span "Use this comment" at bounding box center [428, 393] width 90 height 16
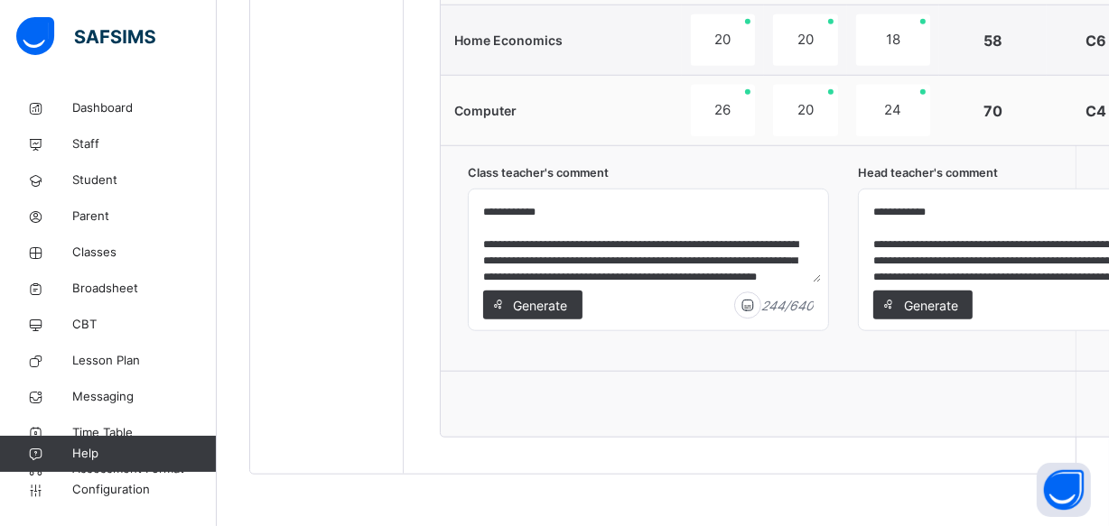
click at [707, 244] on textarea "**********" at bounding box center [648, 240] width 345 height 86
type textarea "**********"
click at [1101, 244] on textarea "**********" at bounding box center [1038, 240] width 345 height 86
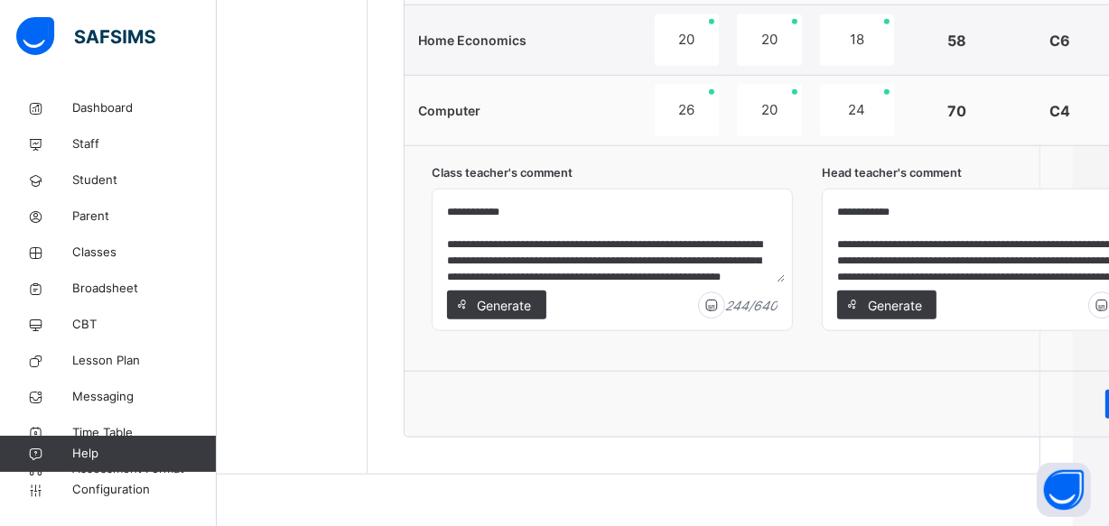
scroll to position [1509, 51]
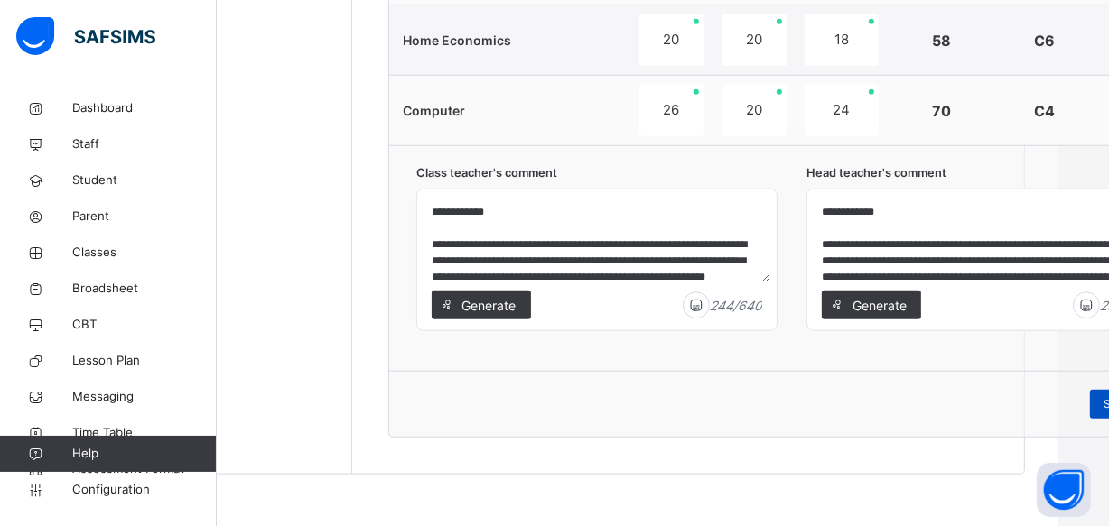
type textarea "**********"
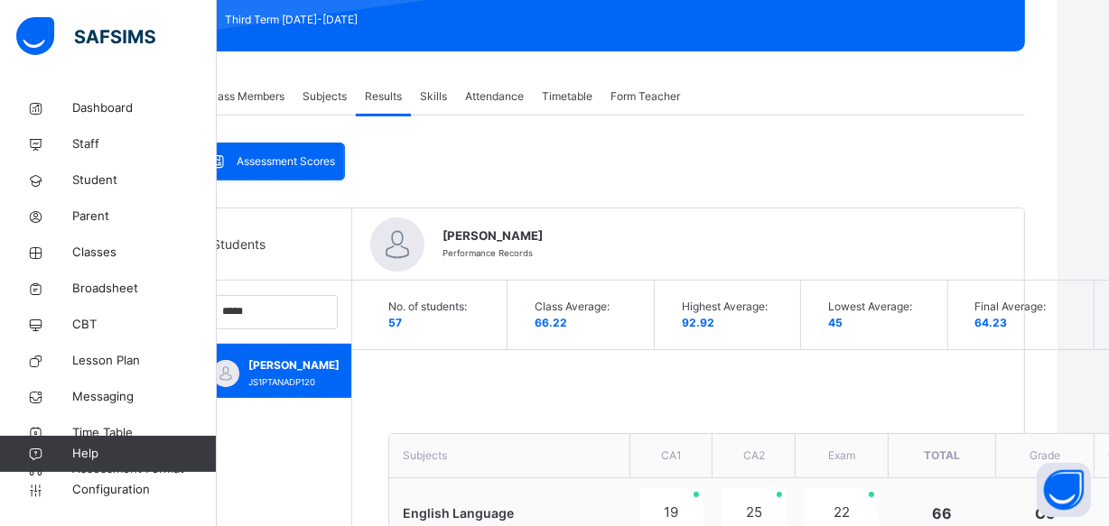
scroll to position [179, 51]
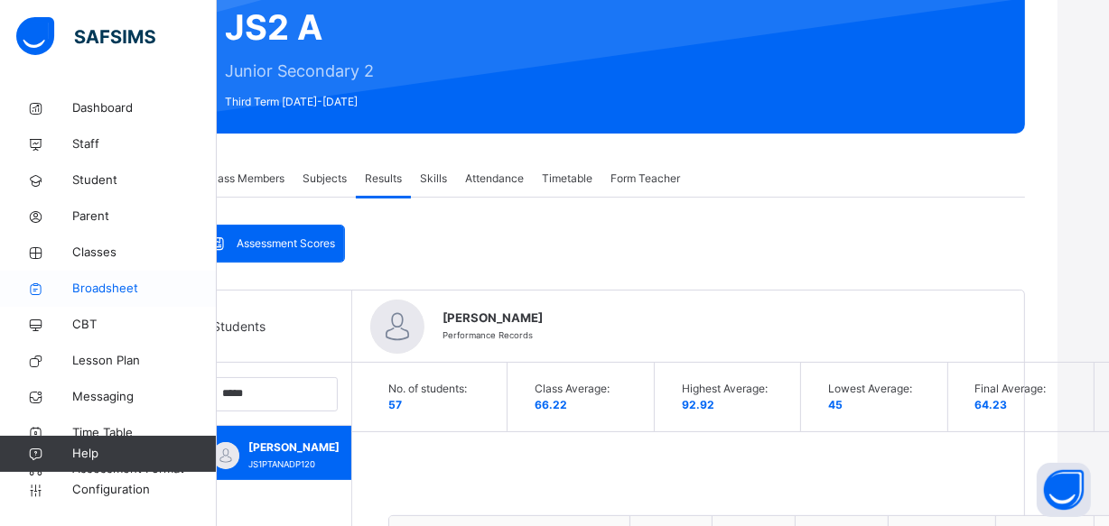
click at [96, 285] on span "Broadsheet" at bounding box center [144, 289] width 144 height 18
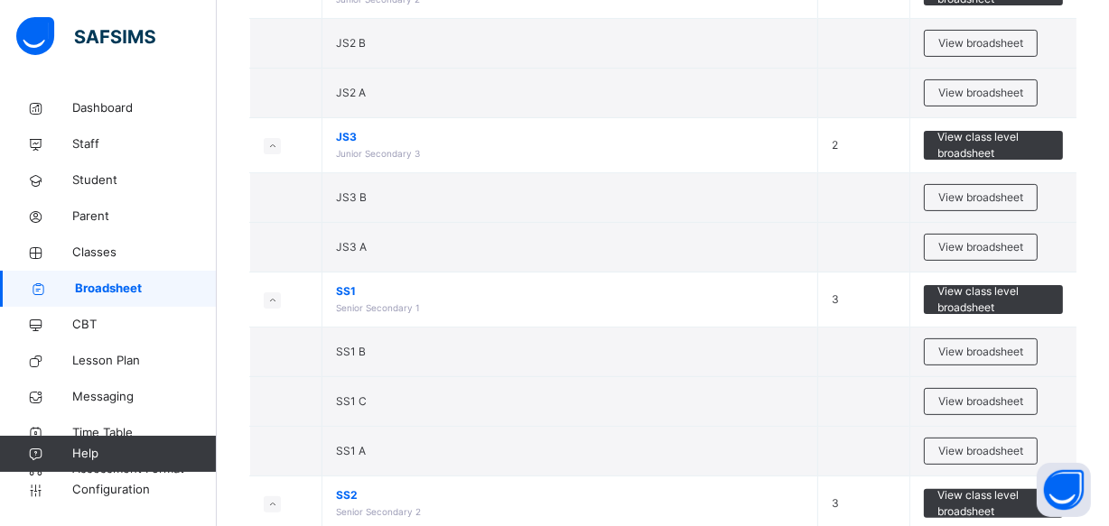
scroll to position [427, 0]
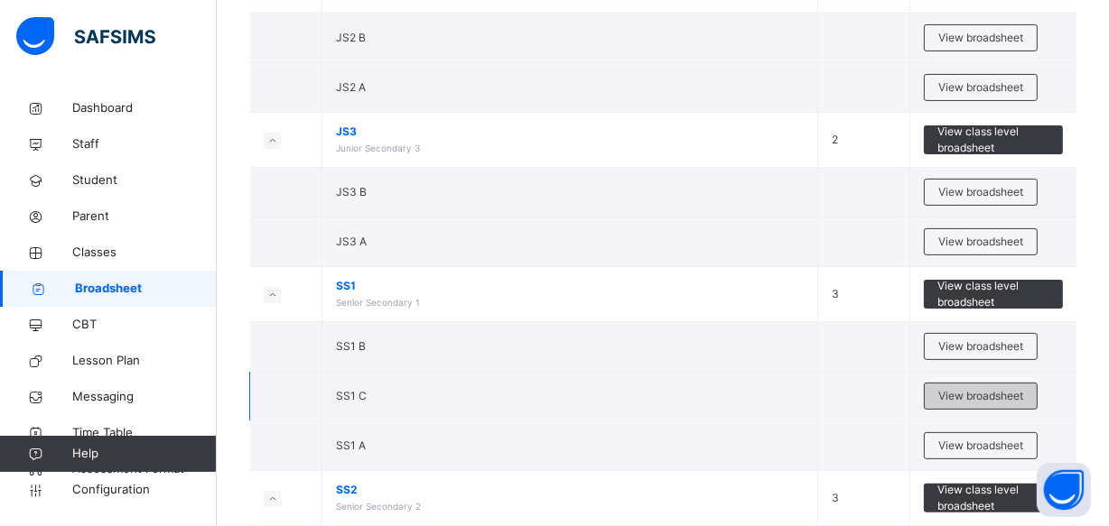
click at [964, 396] on span "View broadsheet" at bounding box center [980, 396] width 85 height 16
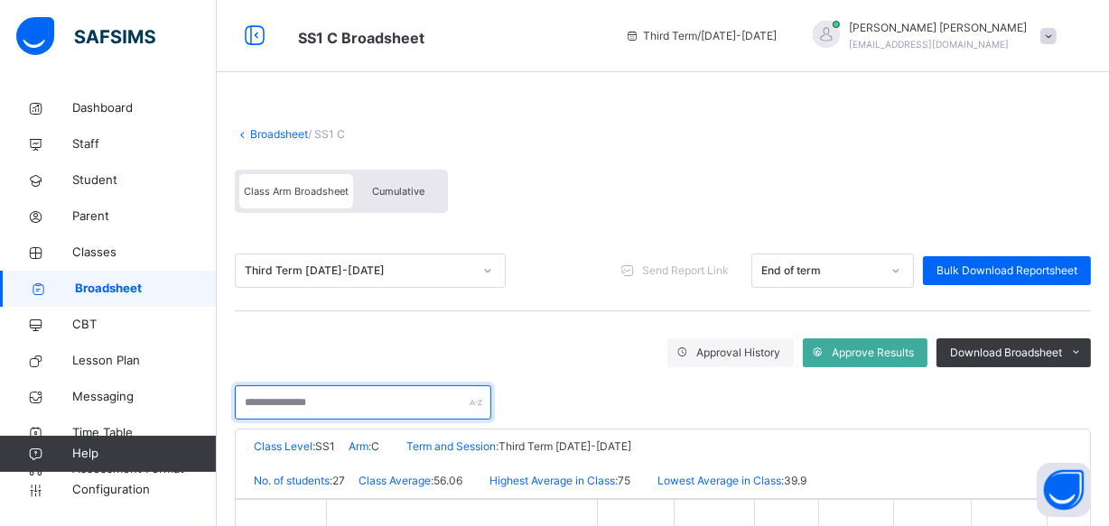
click at [246, 405] on input "text" at bounding box center [363, 402] width 256 height 34
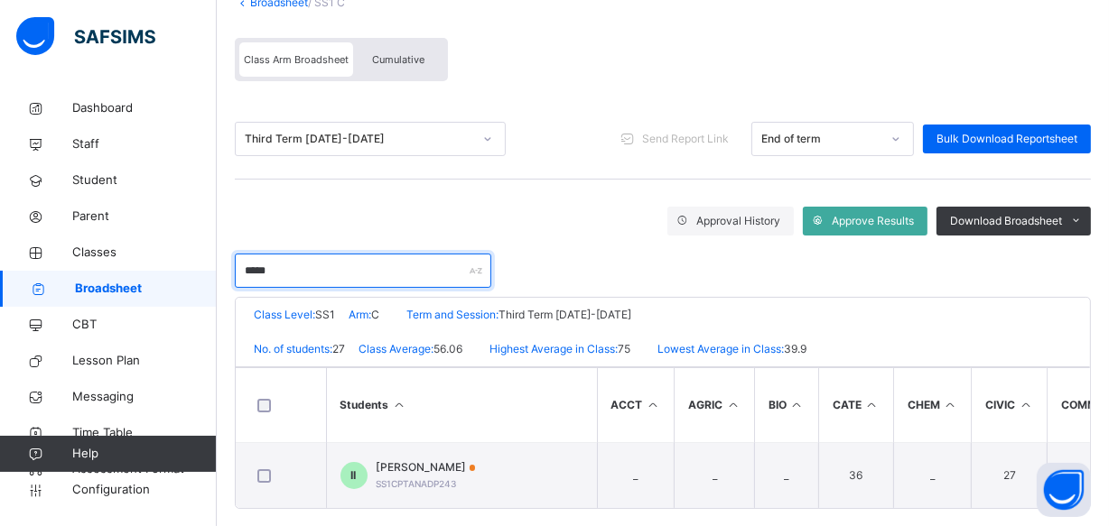
scroll to position [156, 0]
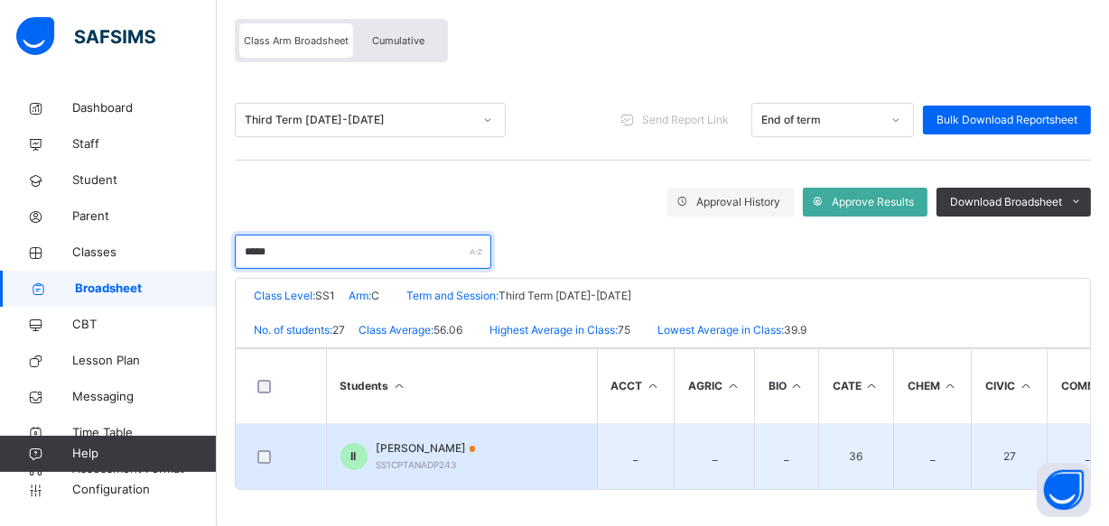
type input "*****"
click at [417, 447] on span "[PERSON_NAME]" at bounding box center [425, 449] width 99 height 16
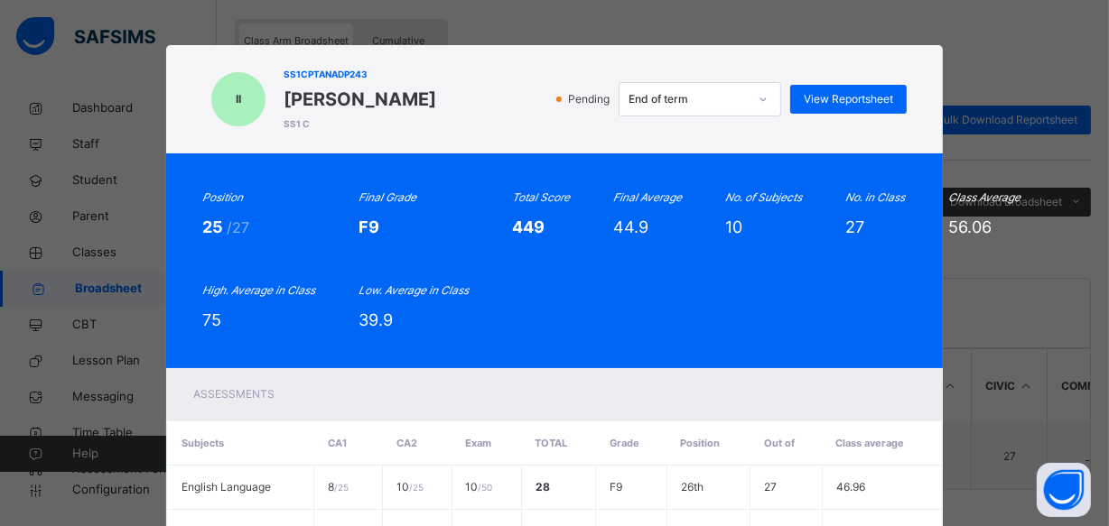
click at [562, 283] on div "Position 25 /27 Final Grade F9 Total Score 449 Final Average 44.9 No. of Subjec…" at bounding box center [554, 261] width 704 height 143
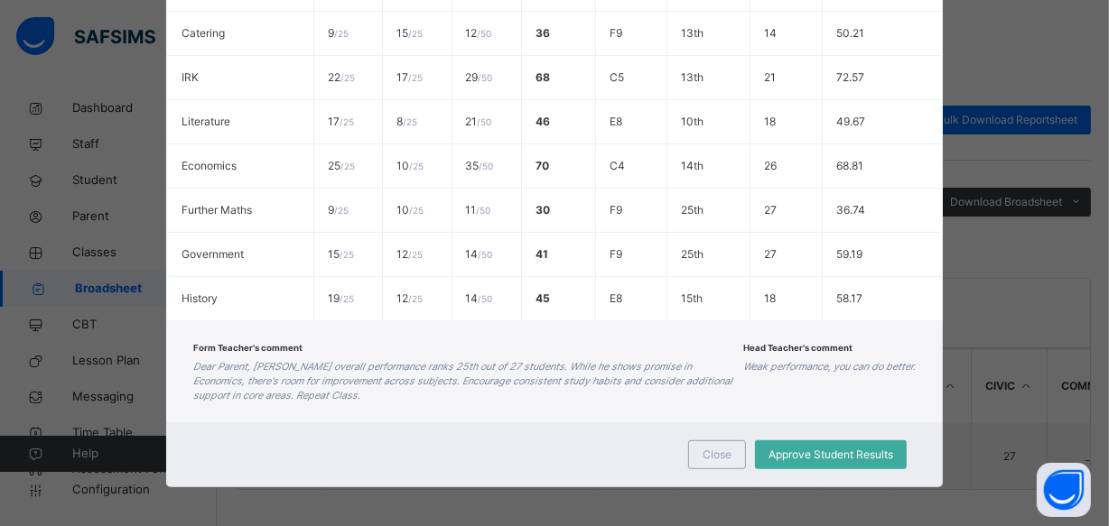
scroll to position [591, 0]
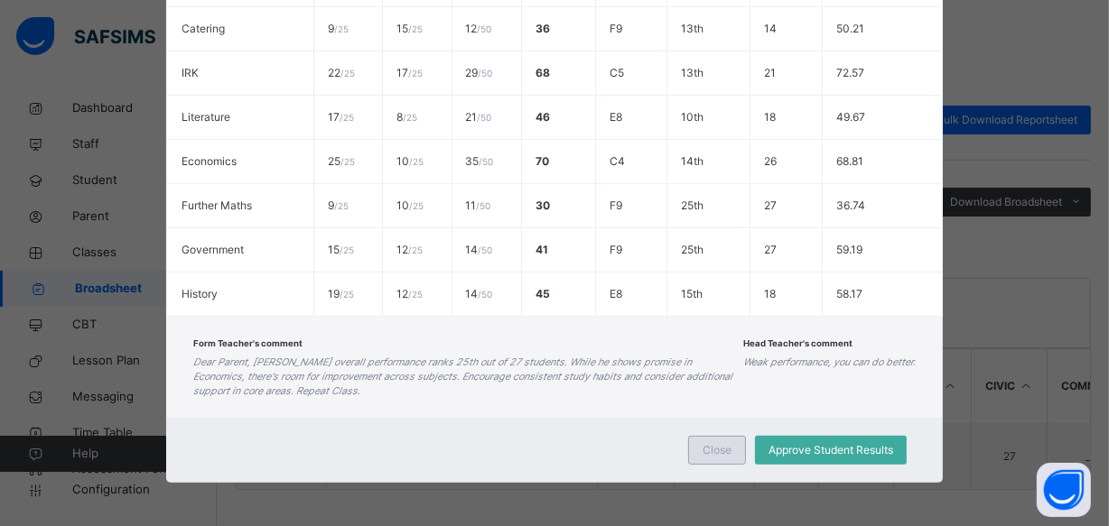
click at [703, 447] on span "Close" at bounding box center [716, 450] width 29 height 16
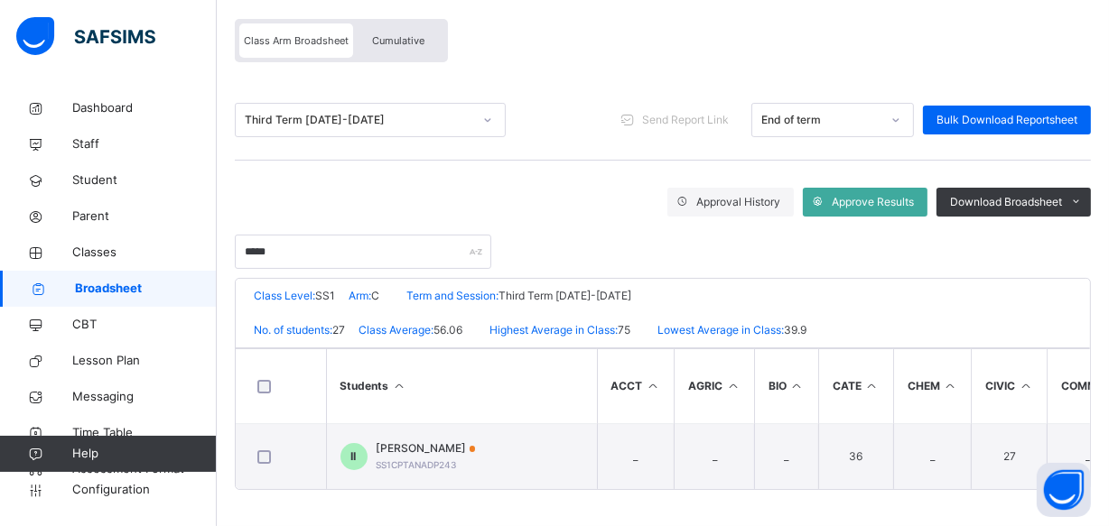
click at [404, 34] on span "Cumulative" at bounding box center [398, 40] width 52 height 13
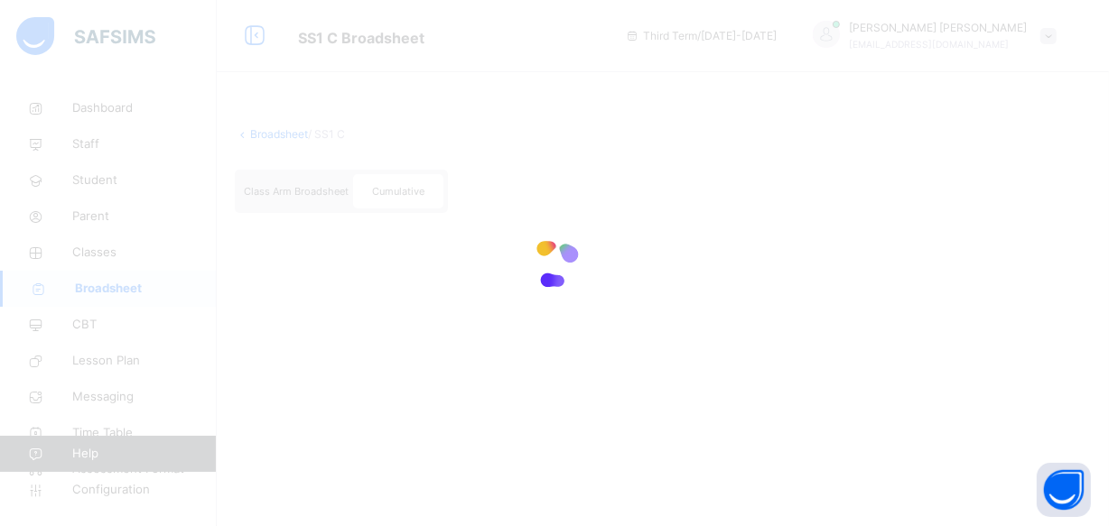
scroll to position [0, 0]
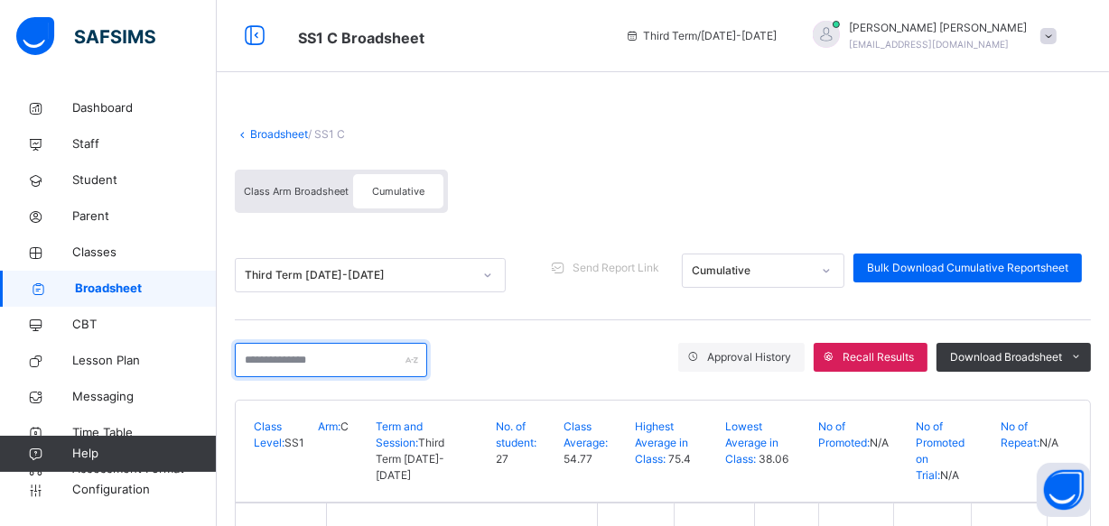
click at [251, 367] on input "text" at bounding box center [331, 360] width 192 height 34
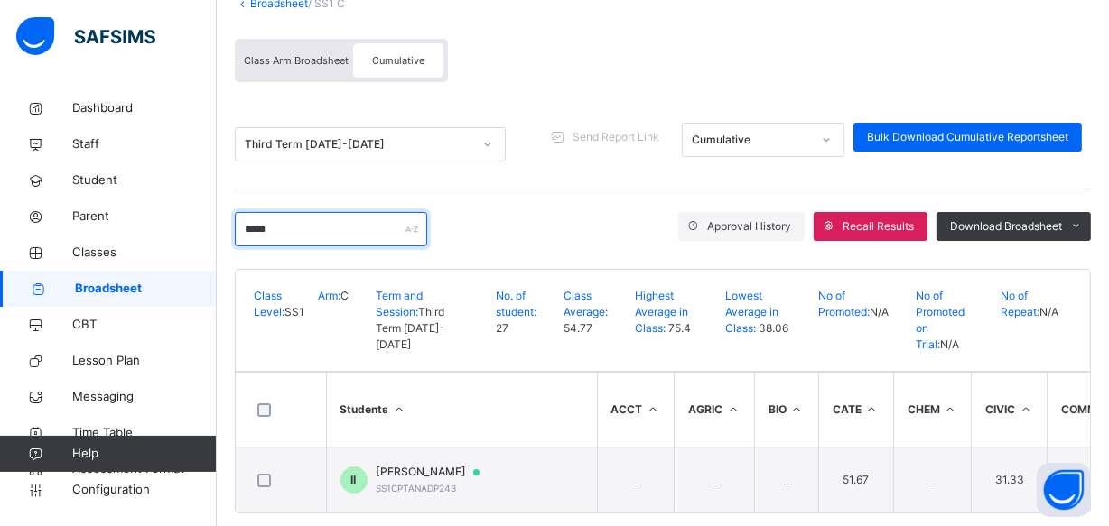
scroll to position [144, 0]
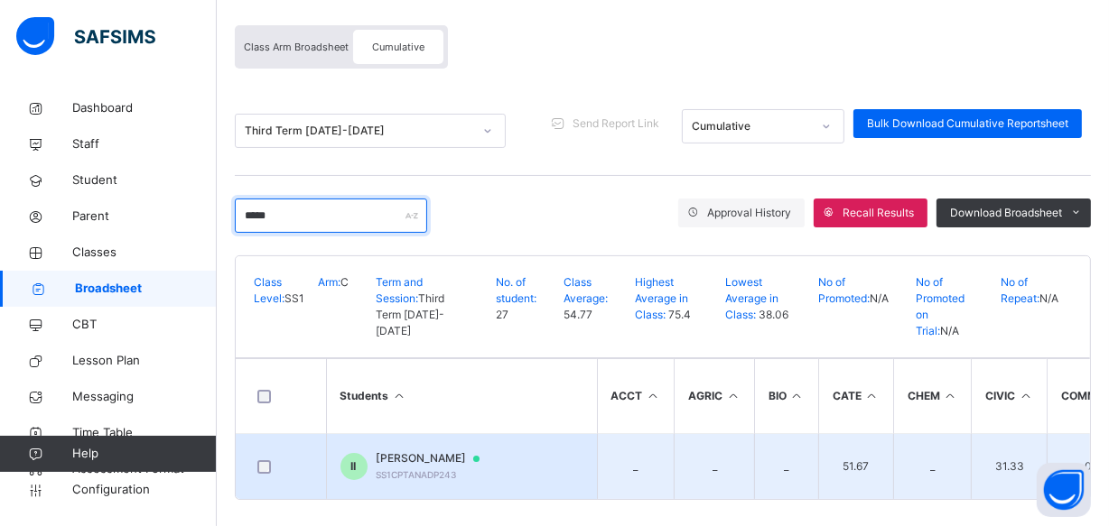
type input "*****"
click at [396, 450] on span "[PERSON_NAME]" at bounding box center [436, 458] width 120 height 16
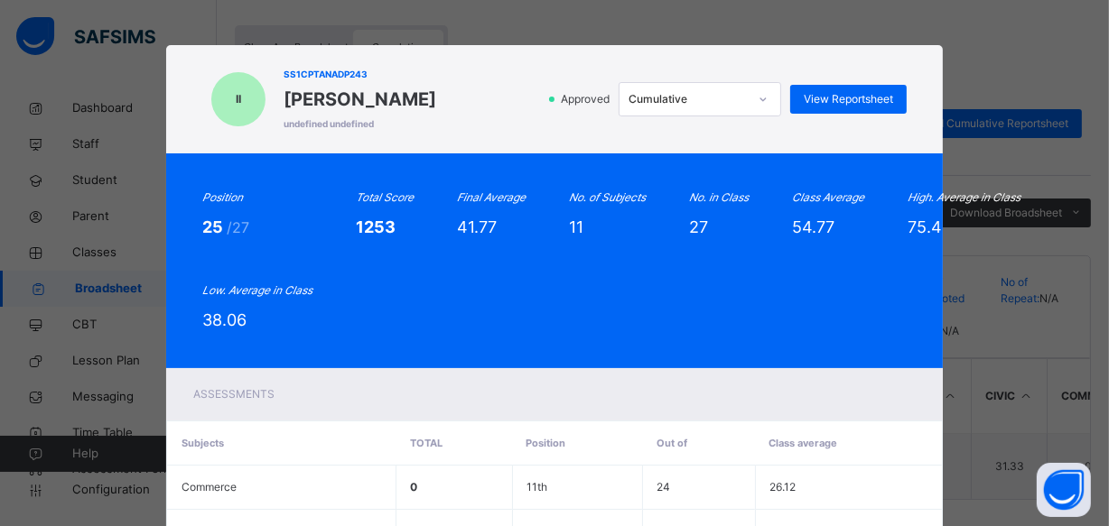
click at [995, 80] on div "II SS1CPTANADP243 [PERSON_NAME] undefined undefined Approved Cumulative View Re…" at bounding box center [554, 263] width 1109 height 526
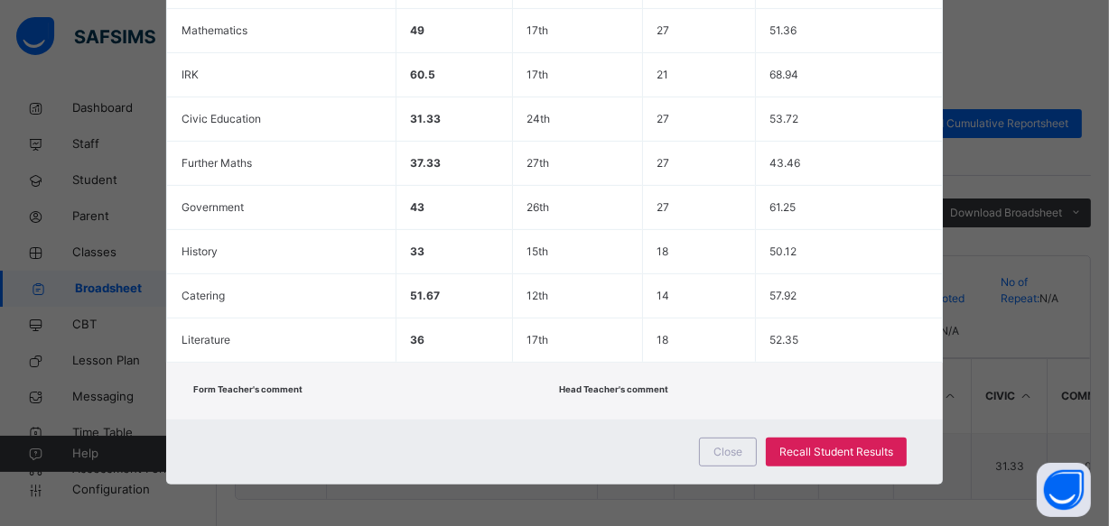
scroll to position [592, 0]
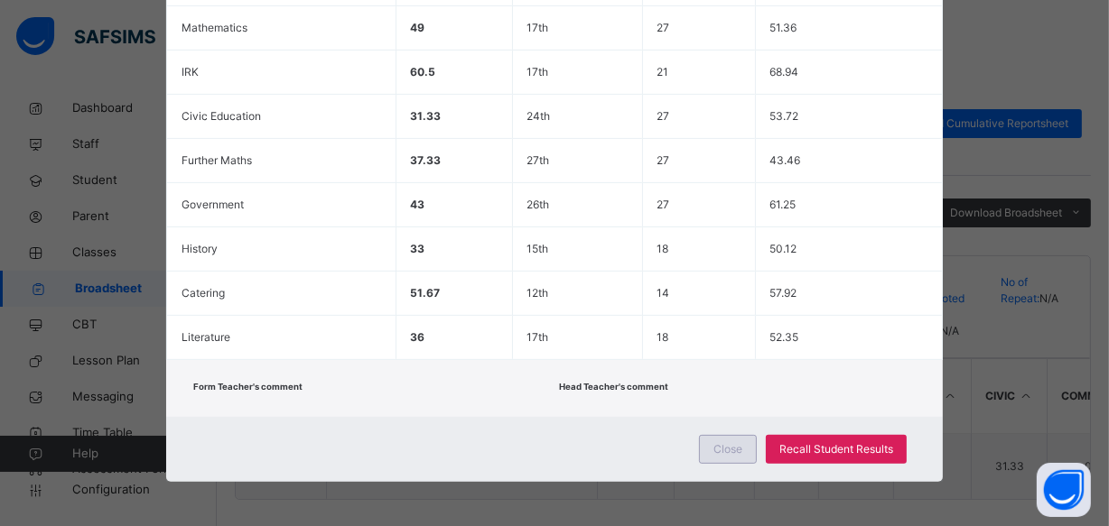
click at [736, 442] on span "Close" at bounding box center [727, 449] width 29 height 16
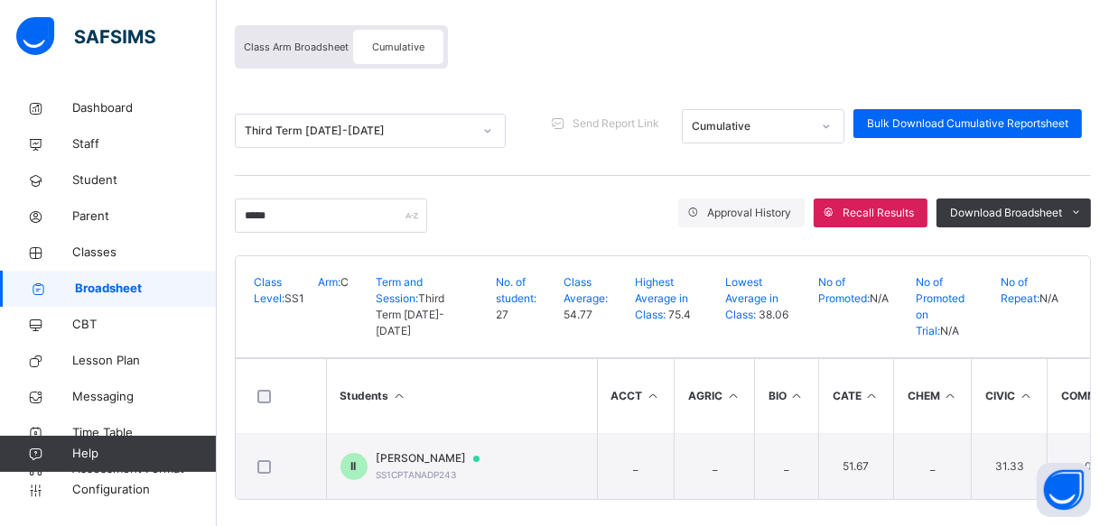
click at [280, 47] on span "Class Arm Broadsheet" at bounding box center [296, 47] width 105 height 13
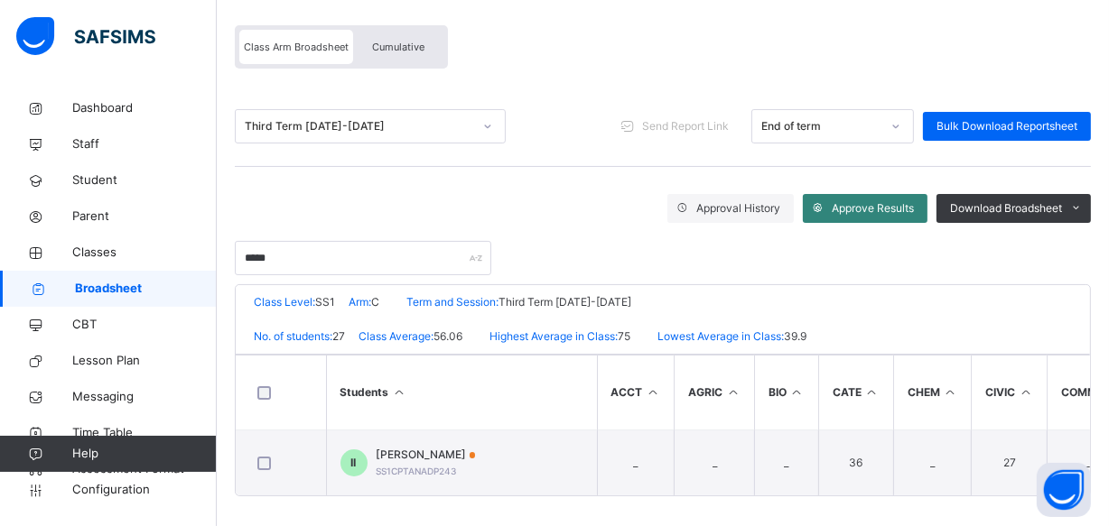
click at [874, 200] on span "Approve Results" at bounding box center [872, 208] width 82 height 16
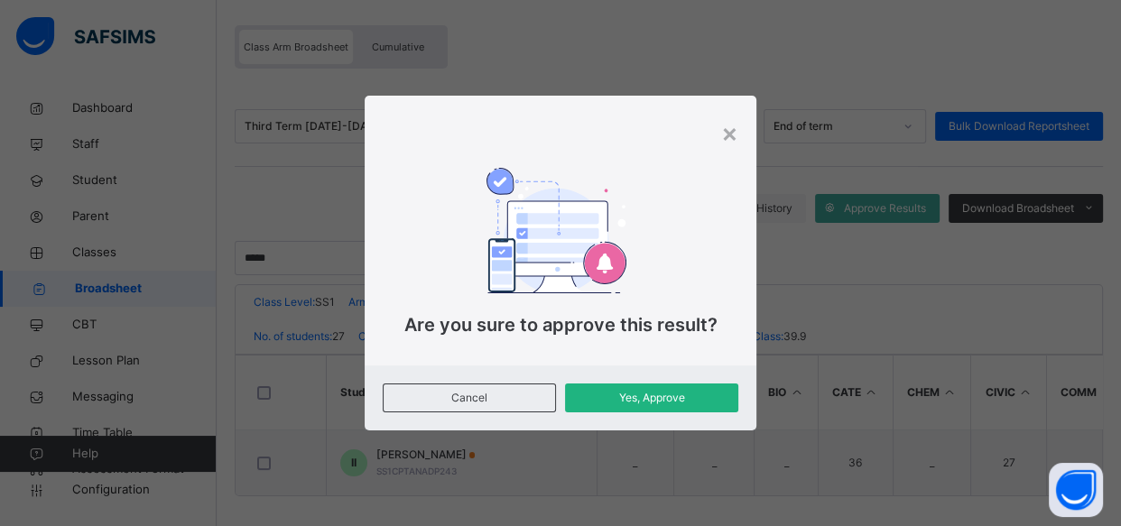
click at [664, 394] on span "Yes, Approve" at bounding box center [652, 398] width 146 height 16
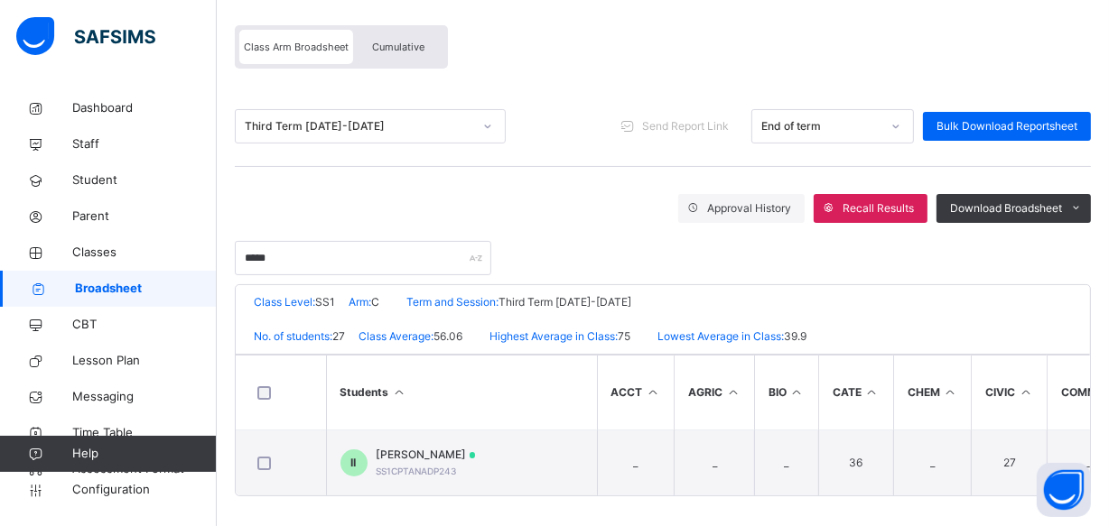
click at [664, 394] on th "ACCT" at bounding box center [636, 393] width 78 height 75
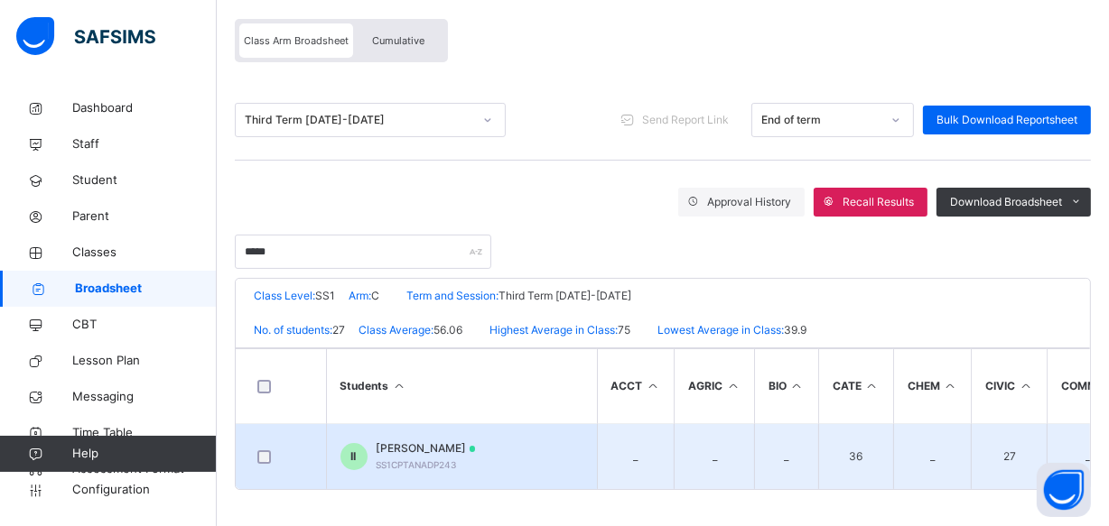
click at [405, 441] on span "[PERSON_NAME]" at bounding box center [425, 449] width 99 height 16
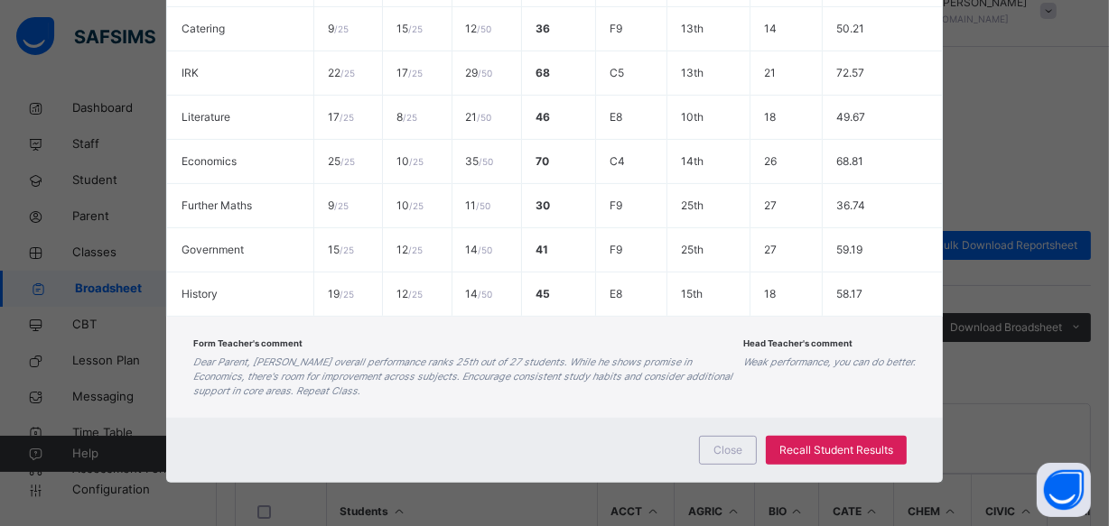
scroll to position [0, 0]
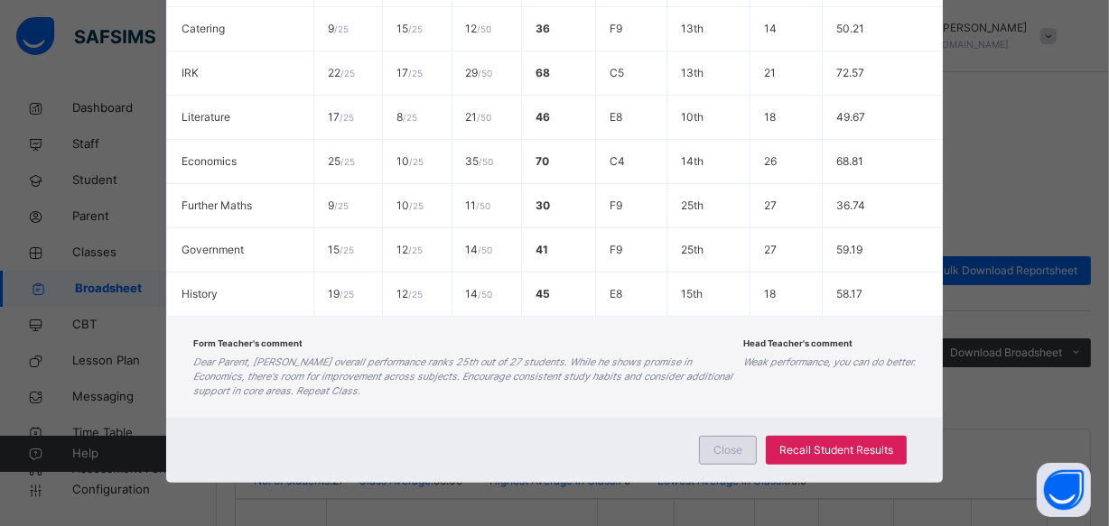
click at [729, 445] on span "Close" at bounding box center [727, 450] width 29 height 16
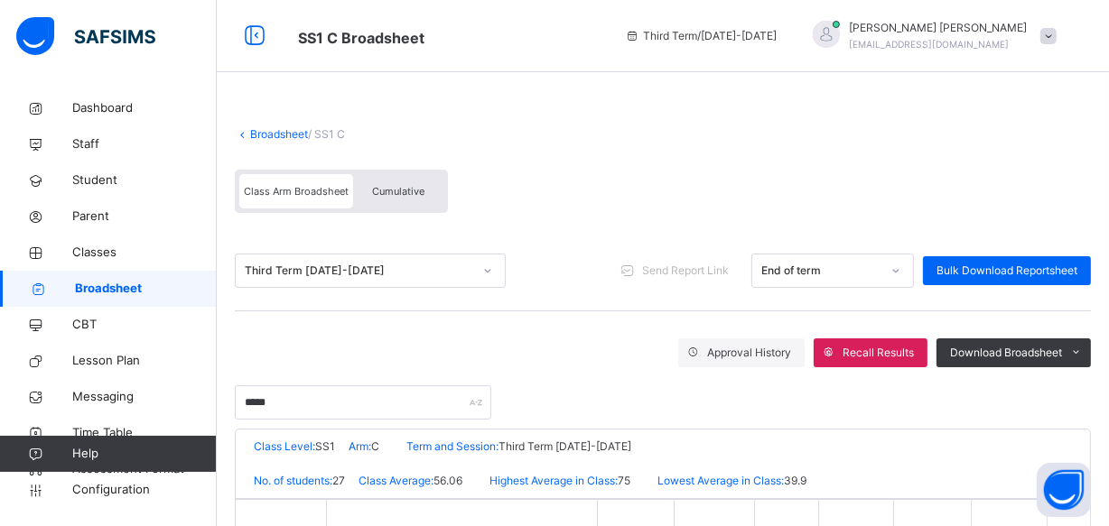
click at [383, 186] on span "Cumulative" at bounding box center [398, 191] width 52 height 13
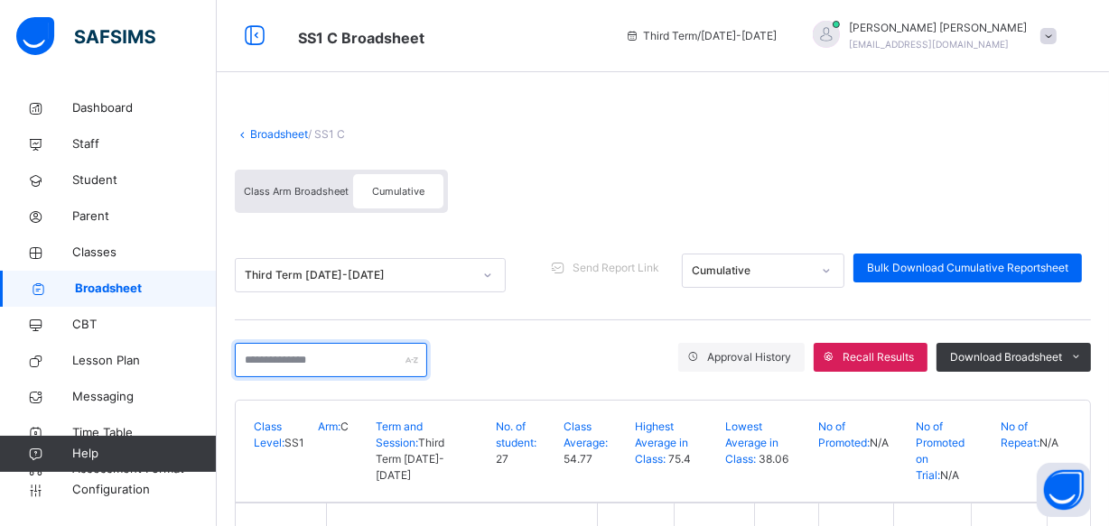
click at [245, 361] on input "text" at bounding box center [331, 360] width 192 height 34
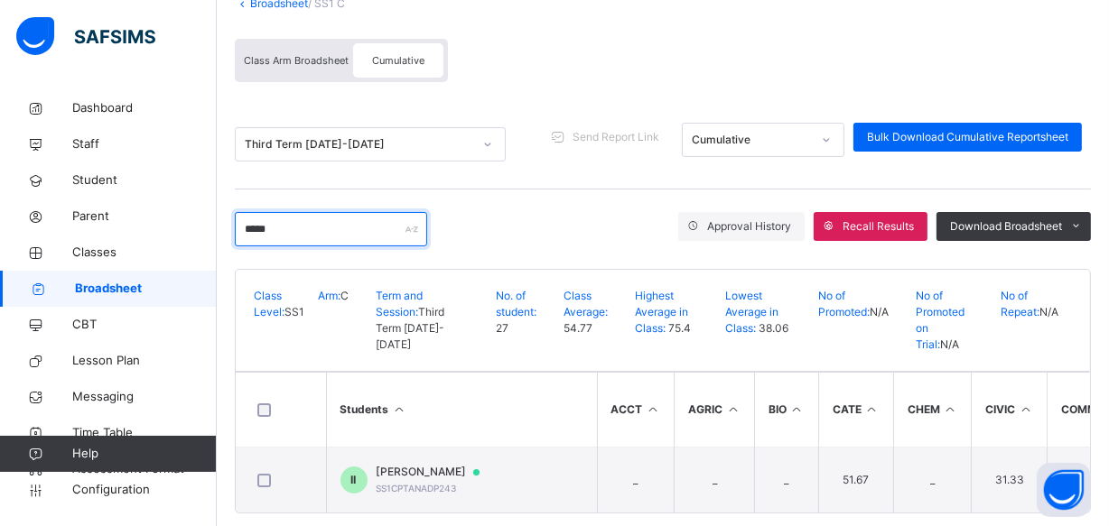
scroll to position [144, 0]
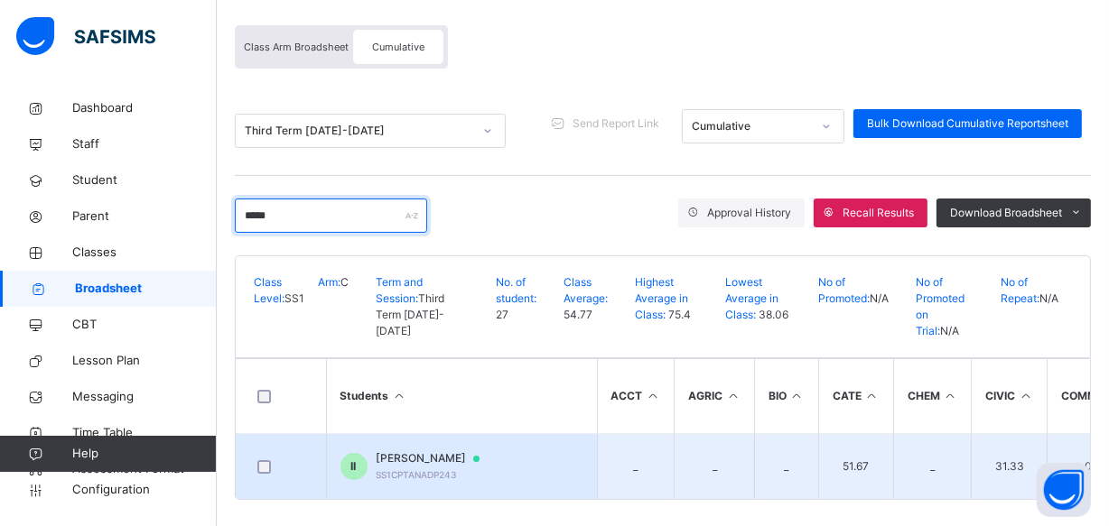
type input "*****"
click at [402, 450] on span "[PERSON_NAME]" at bounding box center [436, 458] width 120 height 16
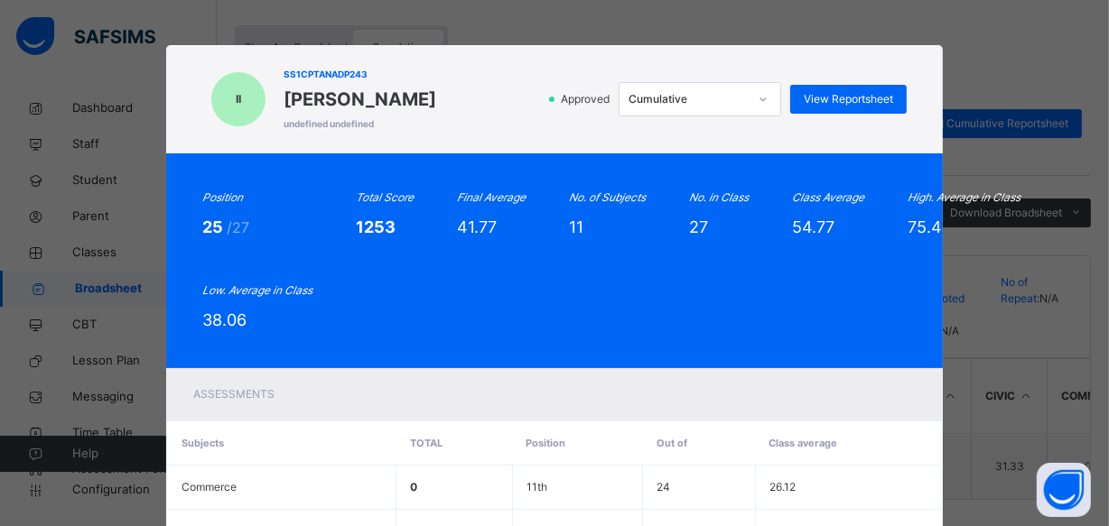
click at [970, 121] on div "II SS1CPTANADP243 [PERSON_NAME] undefined undefined Approved Cumulative View Re…" at bounding box center [554, 263] width 1109 height 526
click at [735, 310] on div "Position 25 /27 Total Score 1253 Final Average 41.77 No. of Subjects 11 No. in …" at bounding box center [554, 261] width 704 height 143
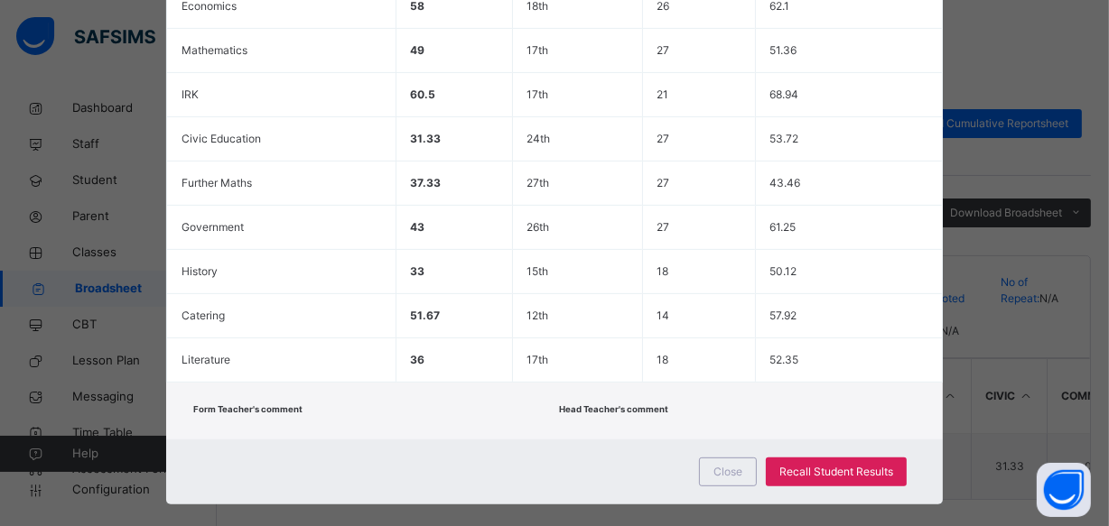
scroll to position [592, 0]
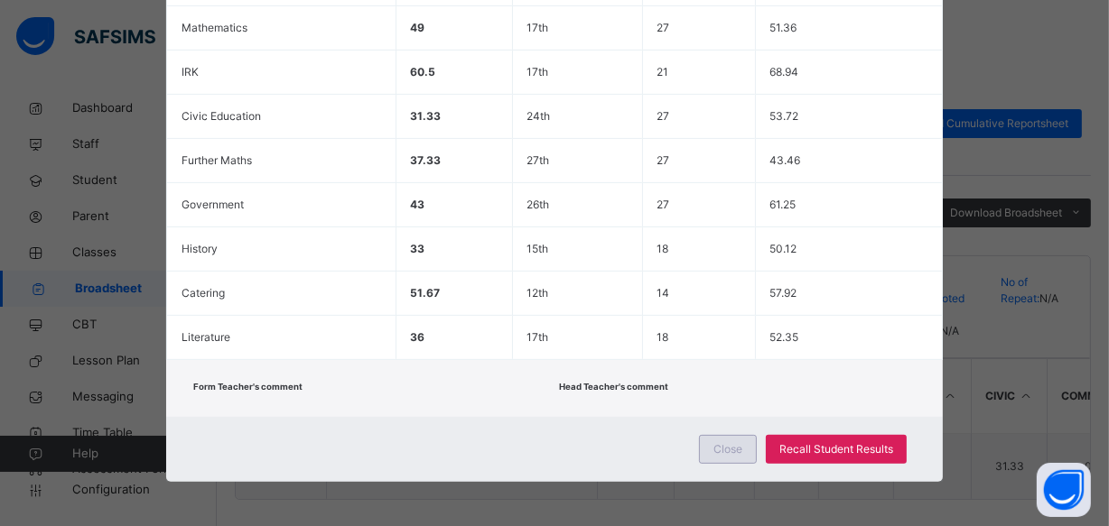
click at [732, 450] on span "Close" at bounding box center [727, 449] width 29 height 16
